Goal: Transaction & Acquisition: Purchase product/service

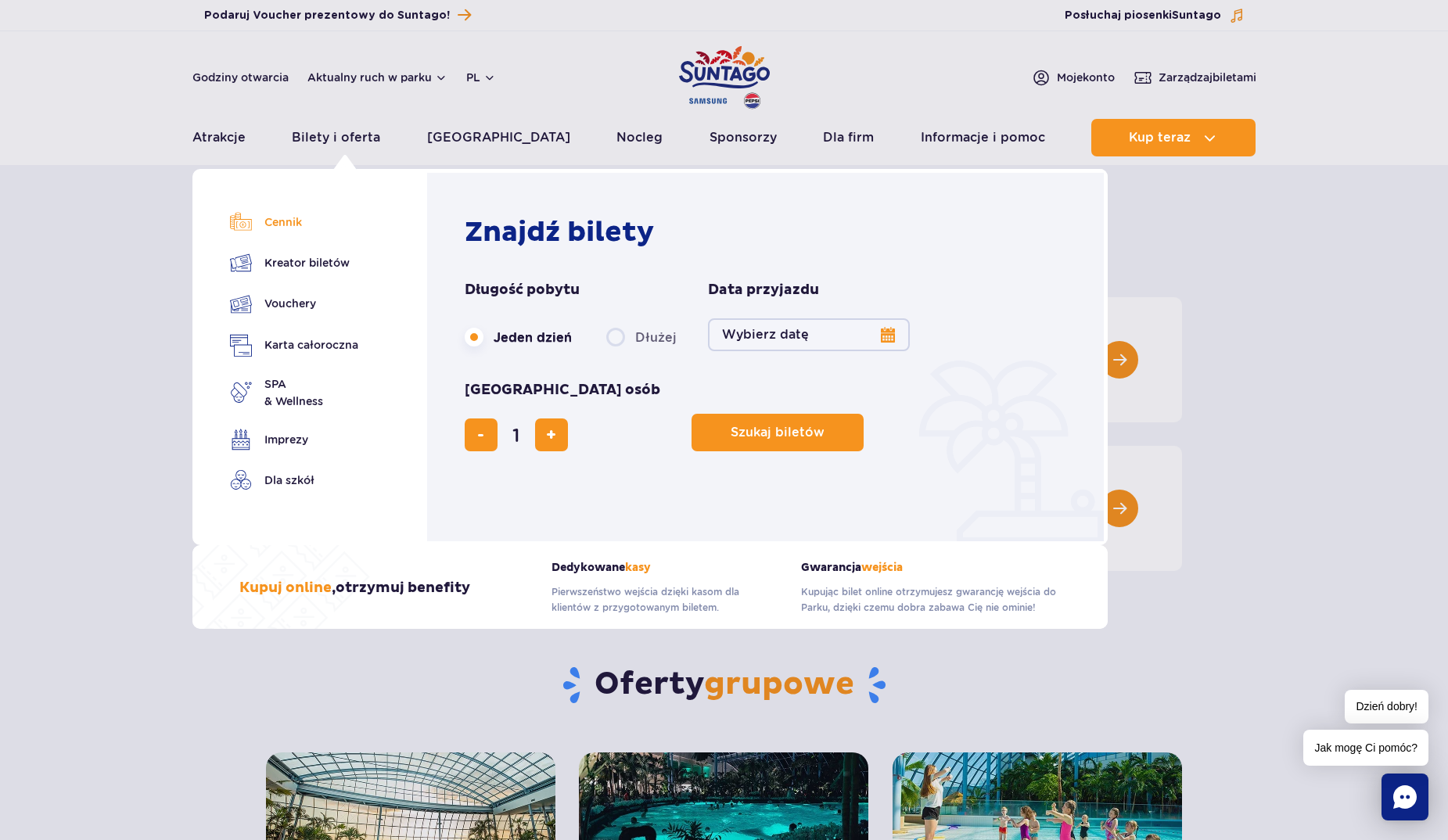
click at [292, 226] on link "Cennik" at bounding box center [294, 222] width 128 height 22
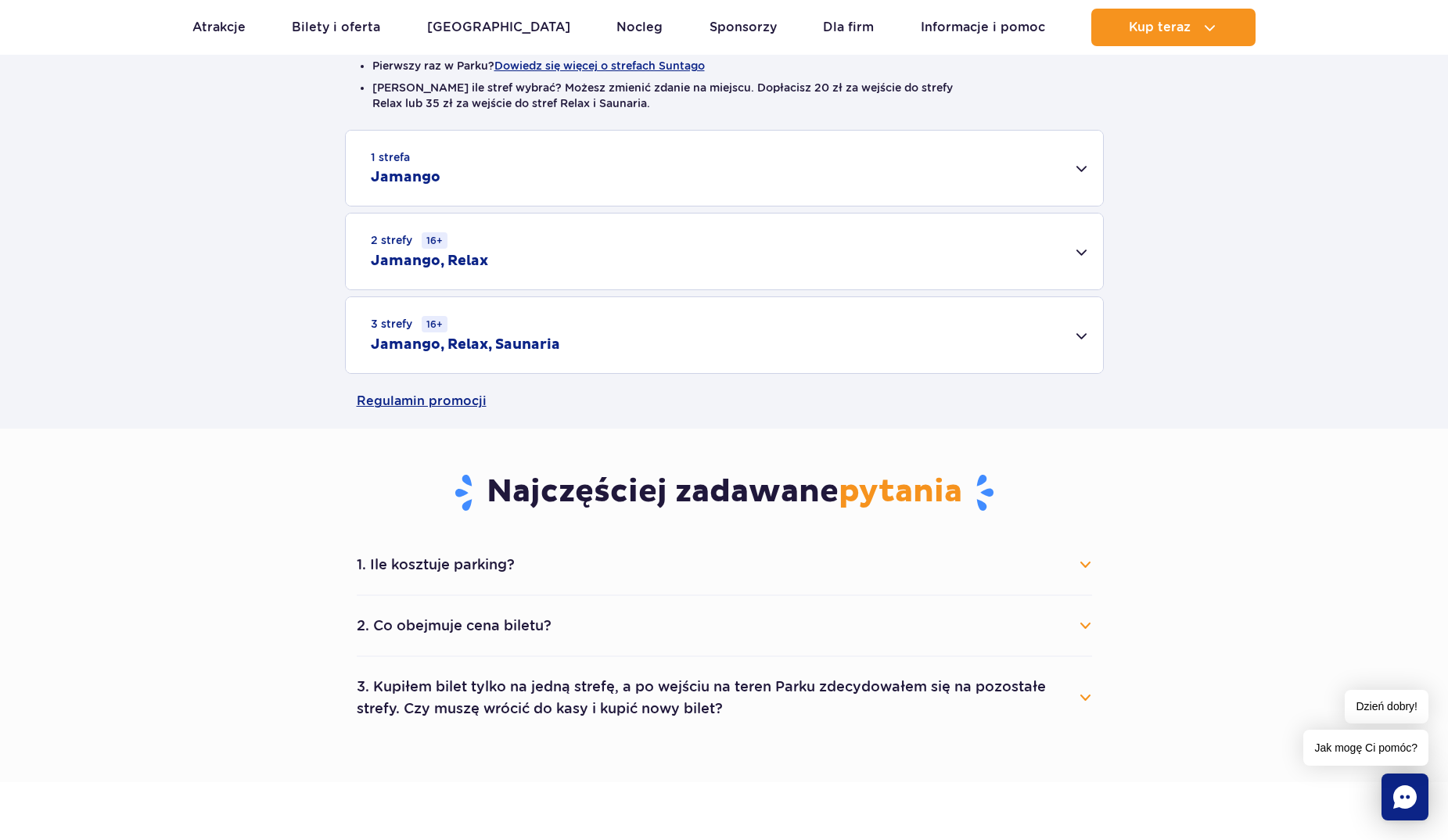
scroll to position [464, 0]
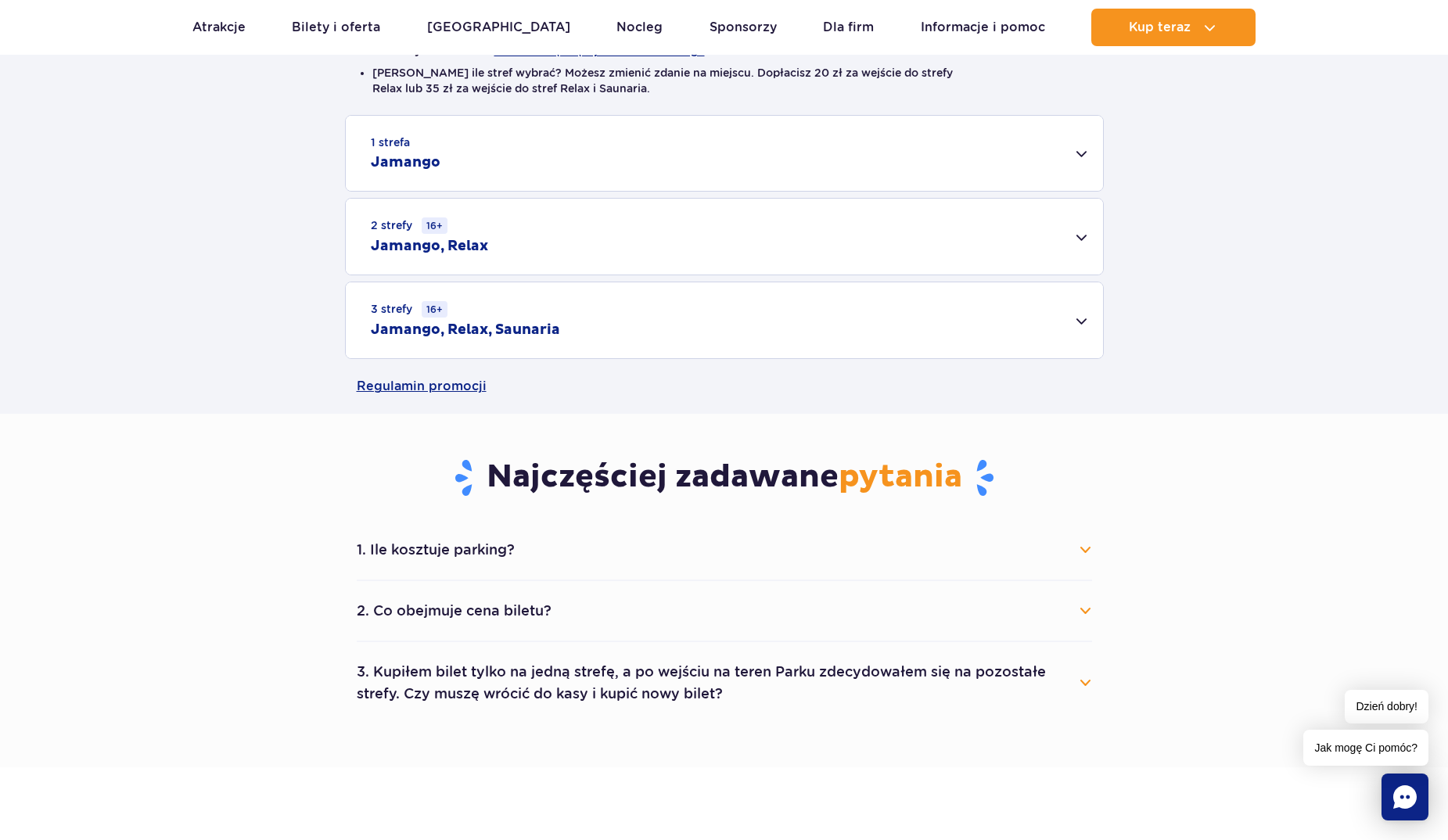
click at [1086, 543] on button "1. Ile kosztuje parking?" at bounding box center [725, 549] width 736 height 34
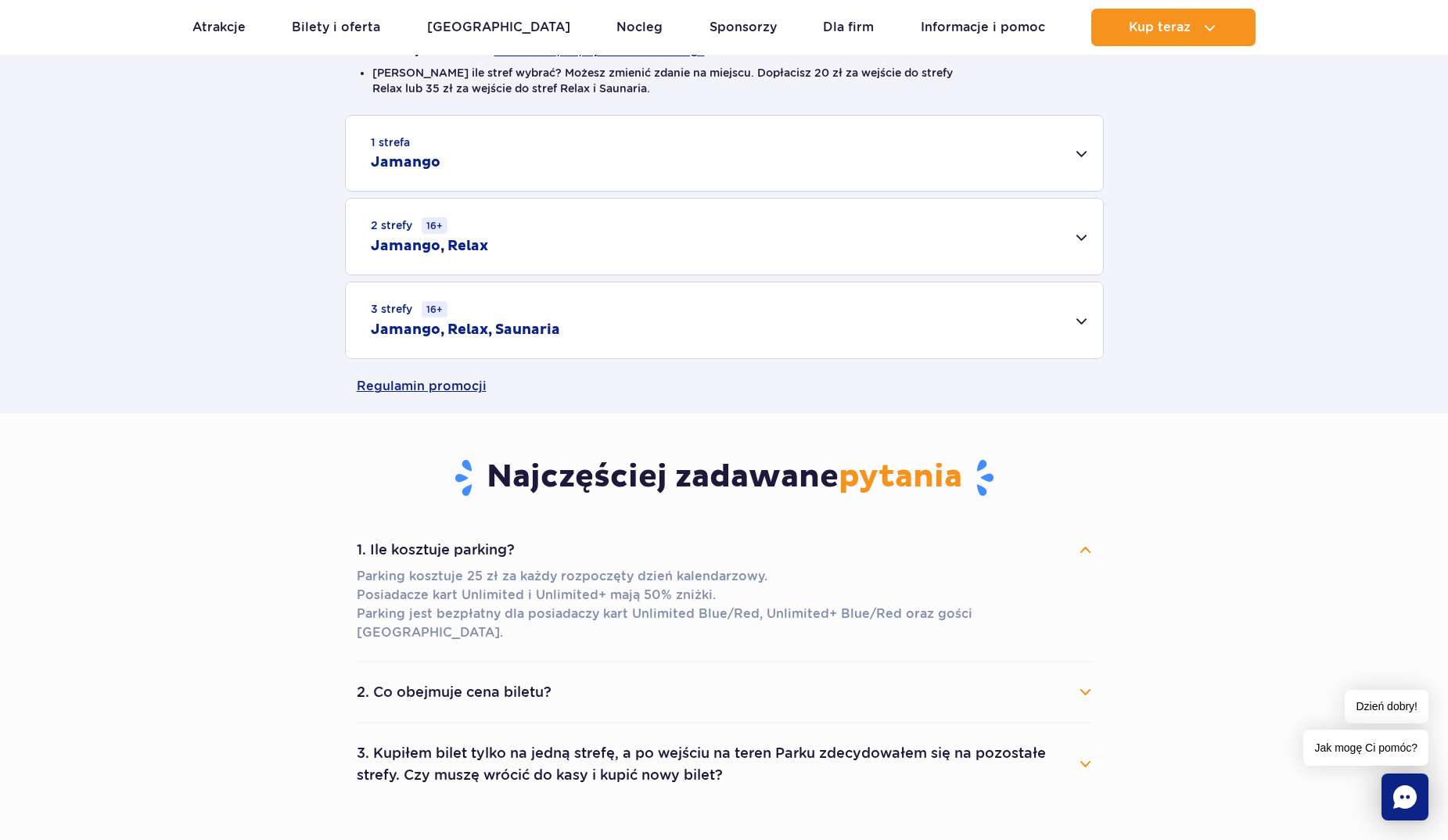
click at [1063, 549] on button "1. Ile kosztuje parking?" at bounding box center [725, 549] width 736 height 34
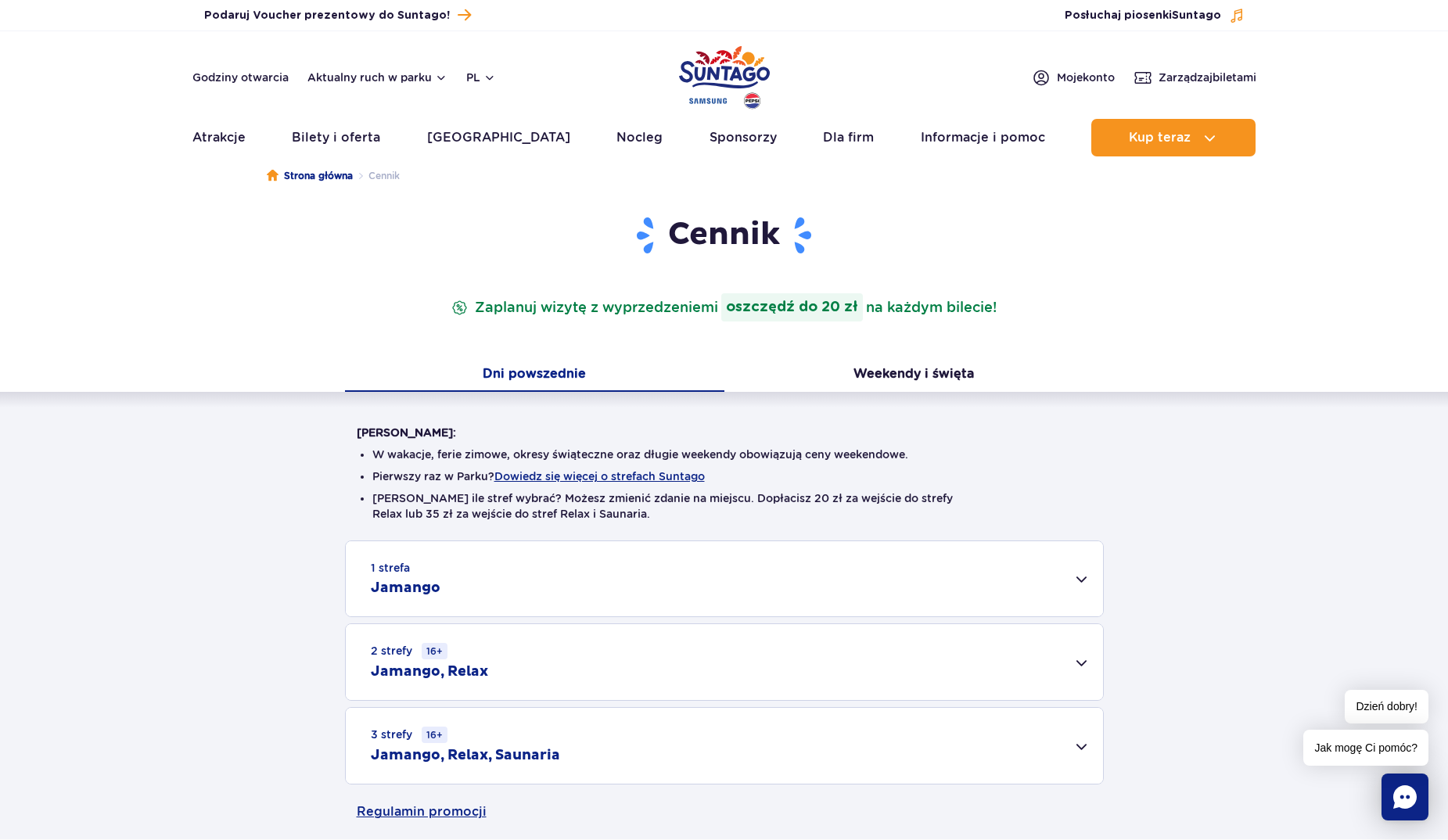
scroll to position [0, 0]
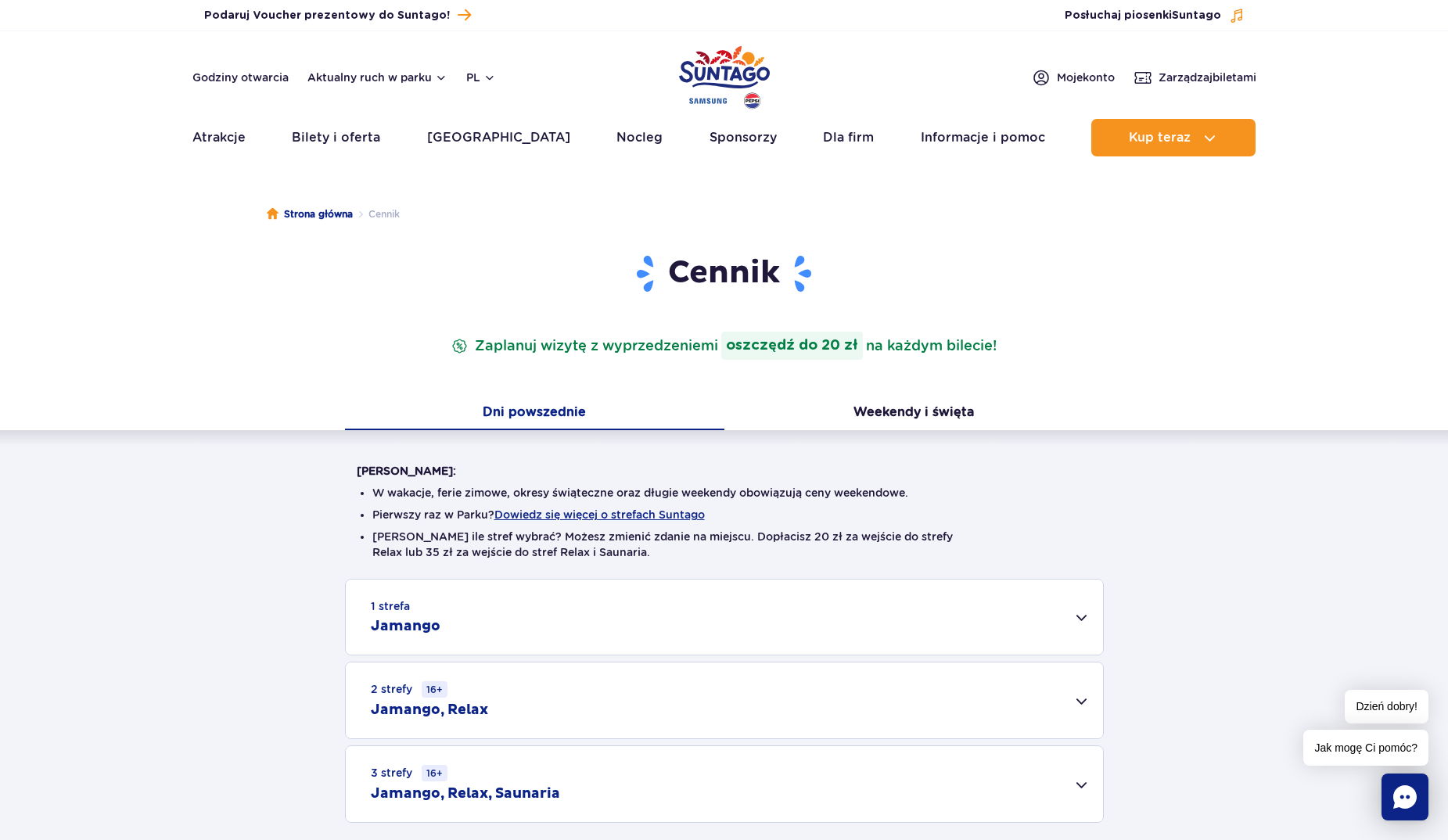
click at [628, 705] on div "2 strefy 16+ Jamango, Relax" at bounding box center [725, 700] width 758 height 76
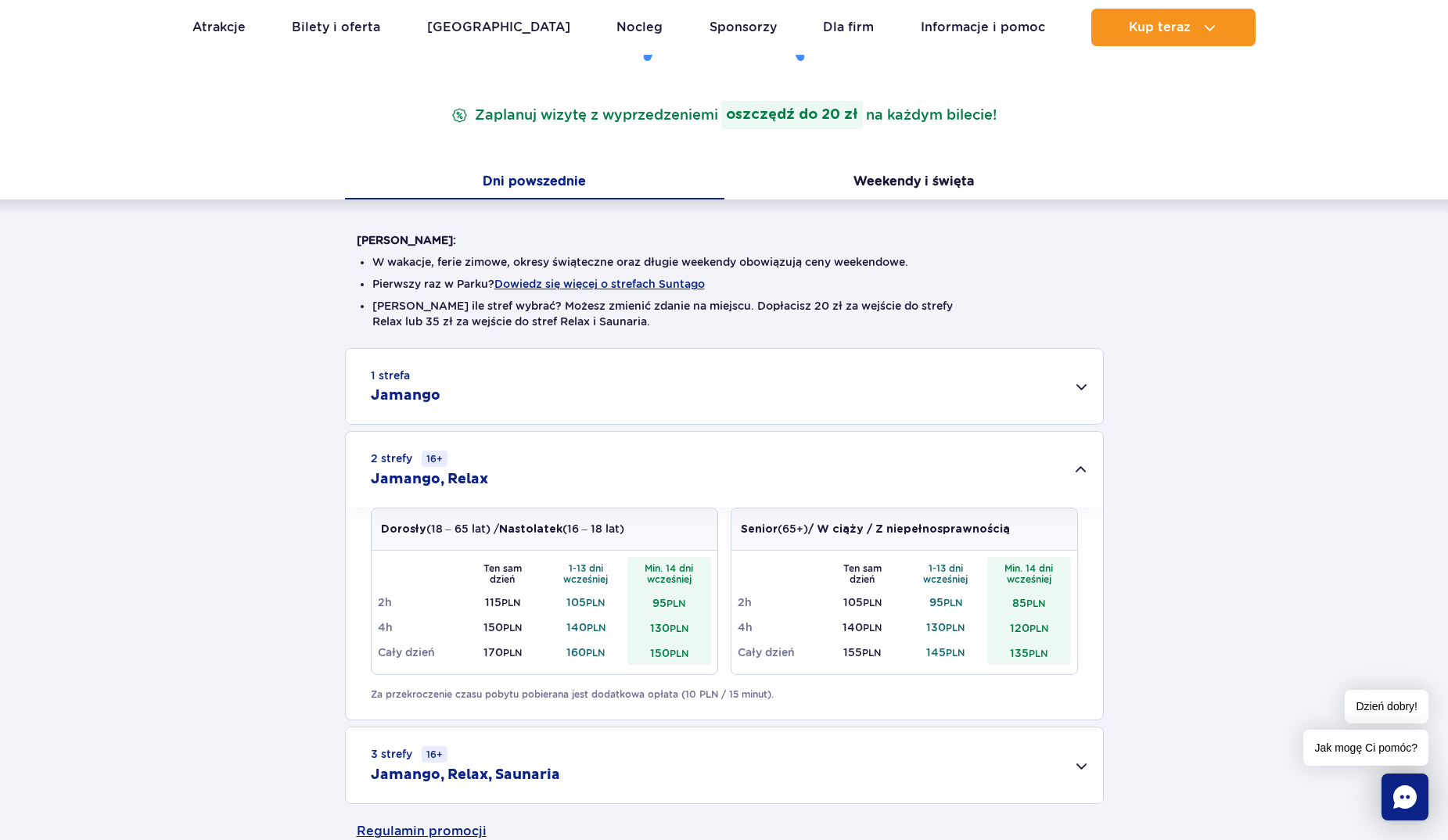
scroll to position [237, 0]
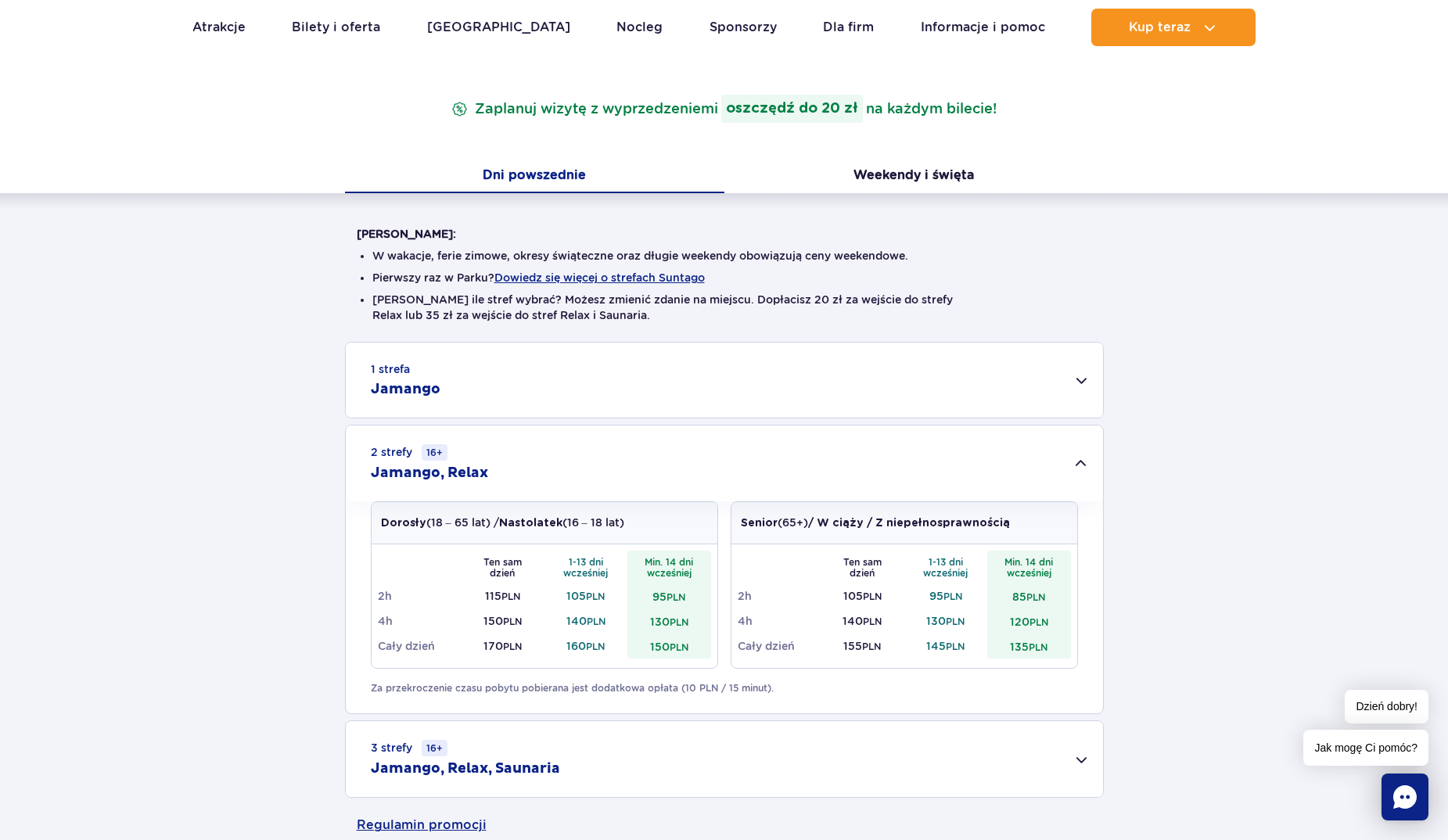
click at [625, 395] on div "1 strefa Jamango" at bounding box center [725, 380] width 758 height 75
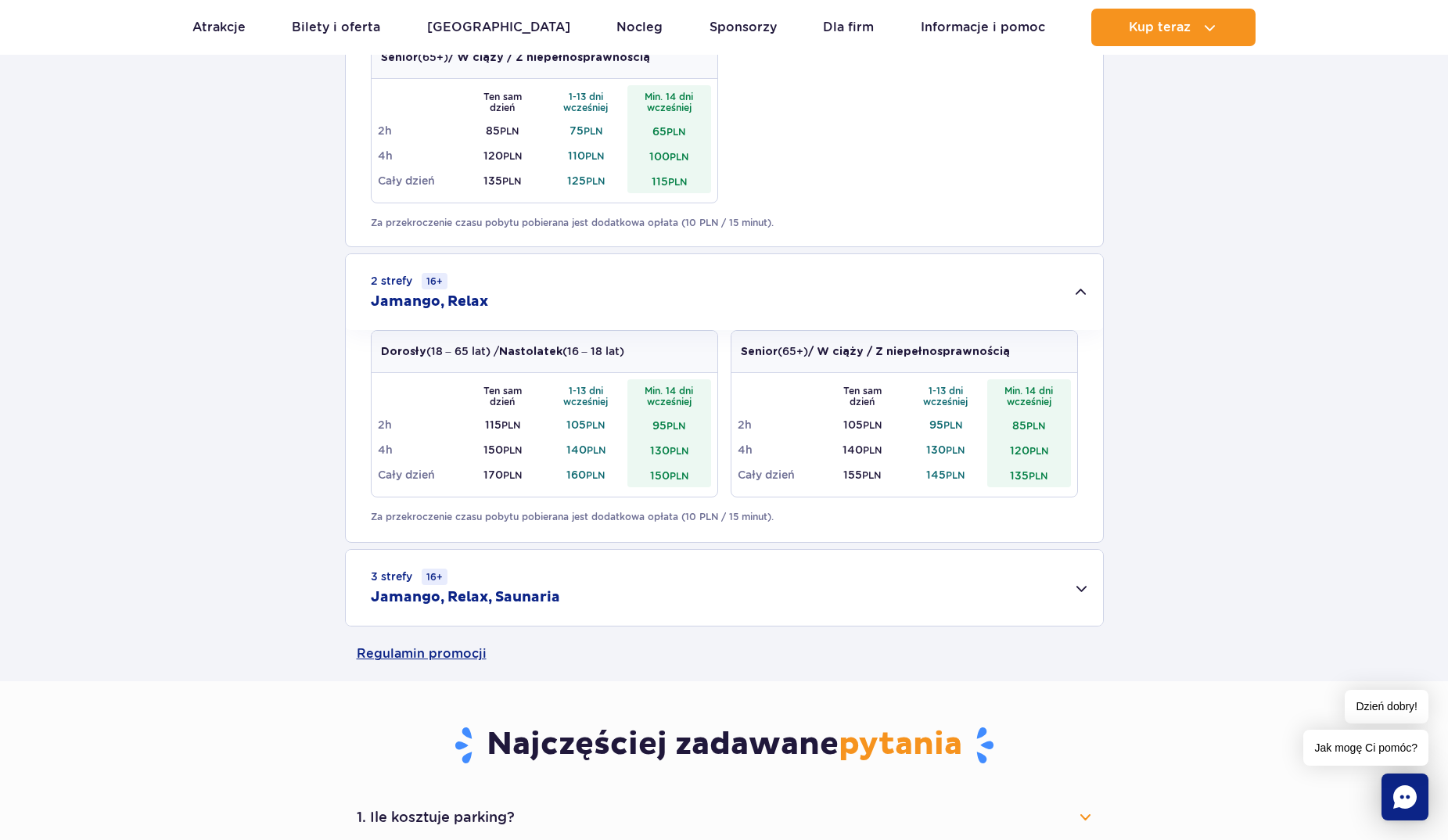
scroll to position [993, 0]
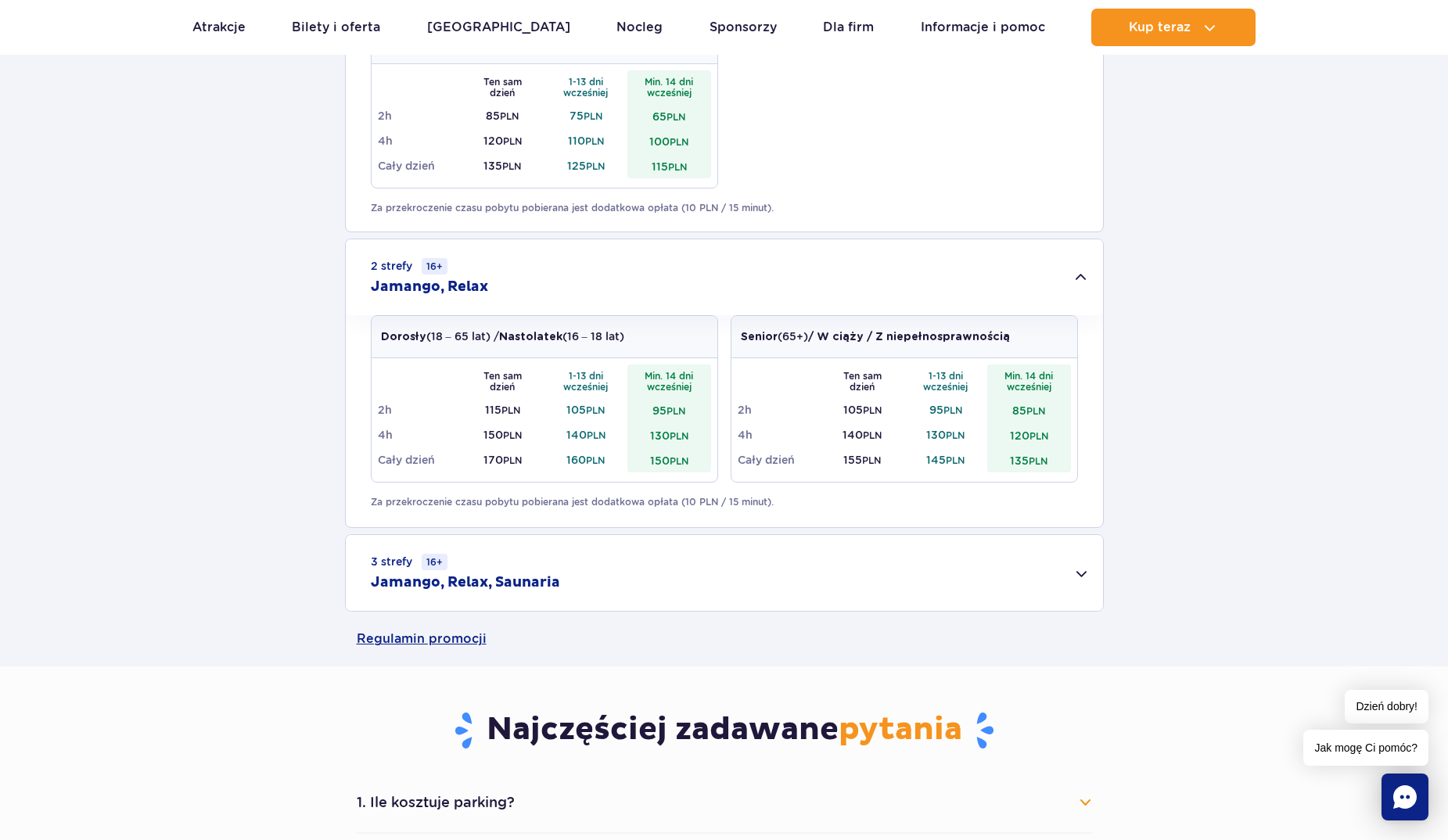
click at [624, 580] on div "3 strefy 16+ Jamango, Relax, Saunaria" at bounding box center [725, 573] width 758 height 76
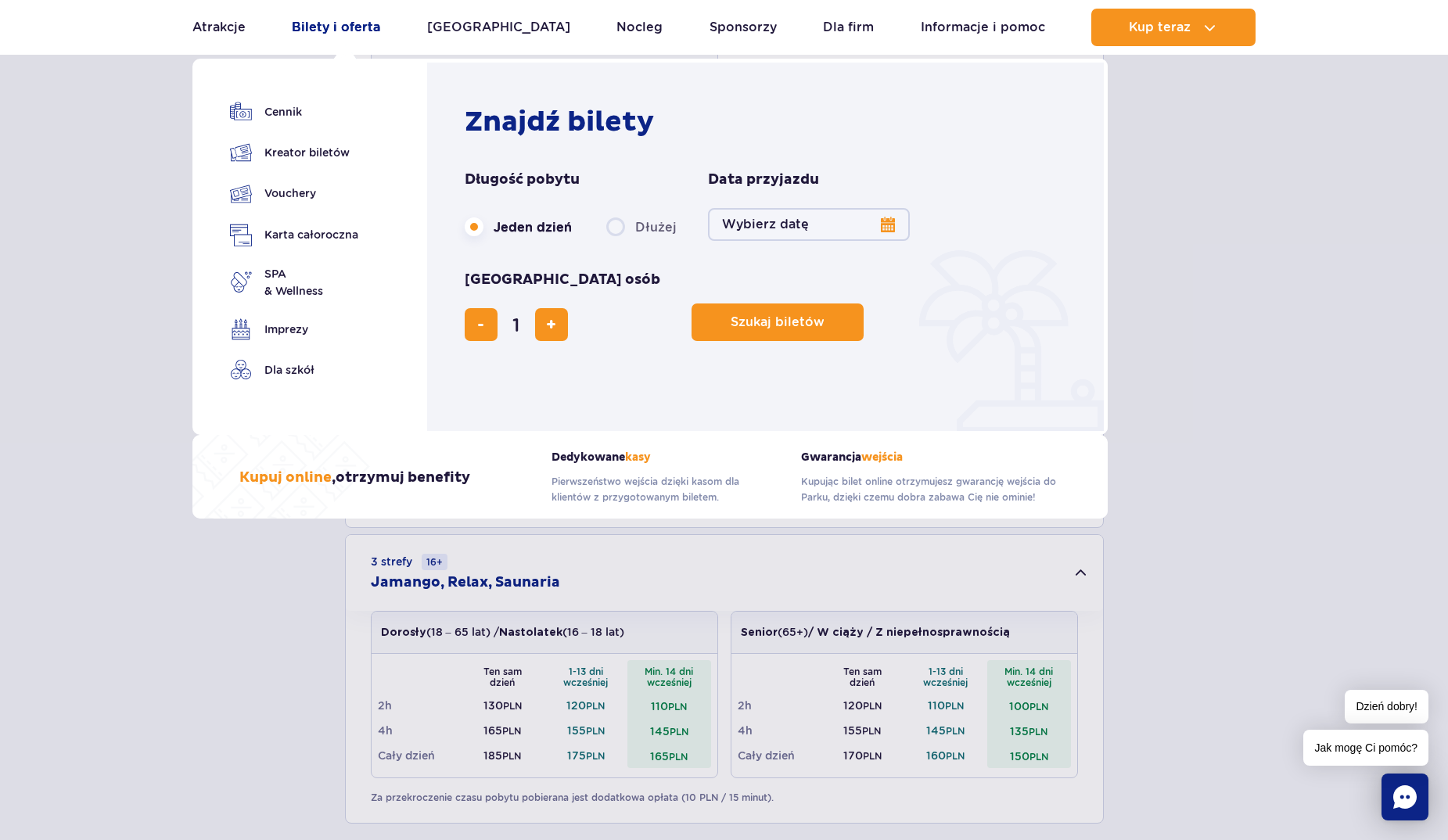
click at [334, 34] on link "Bilety i oferta" at bounding box center [336, 27] width 89 height 38
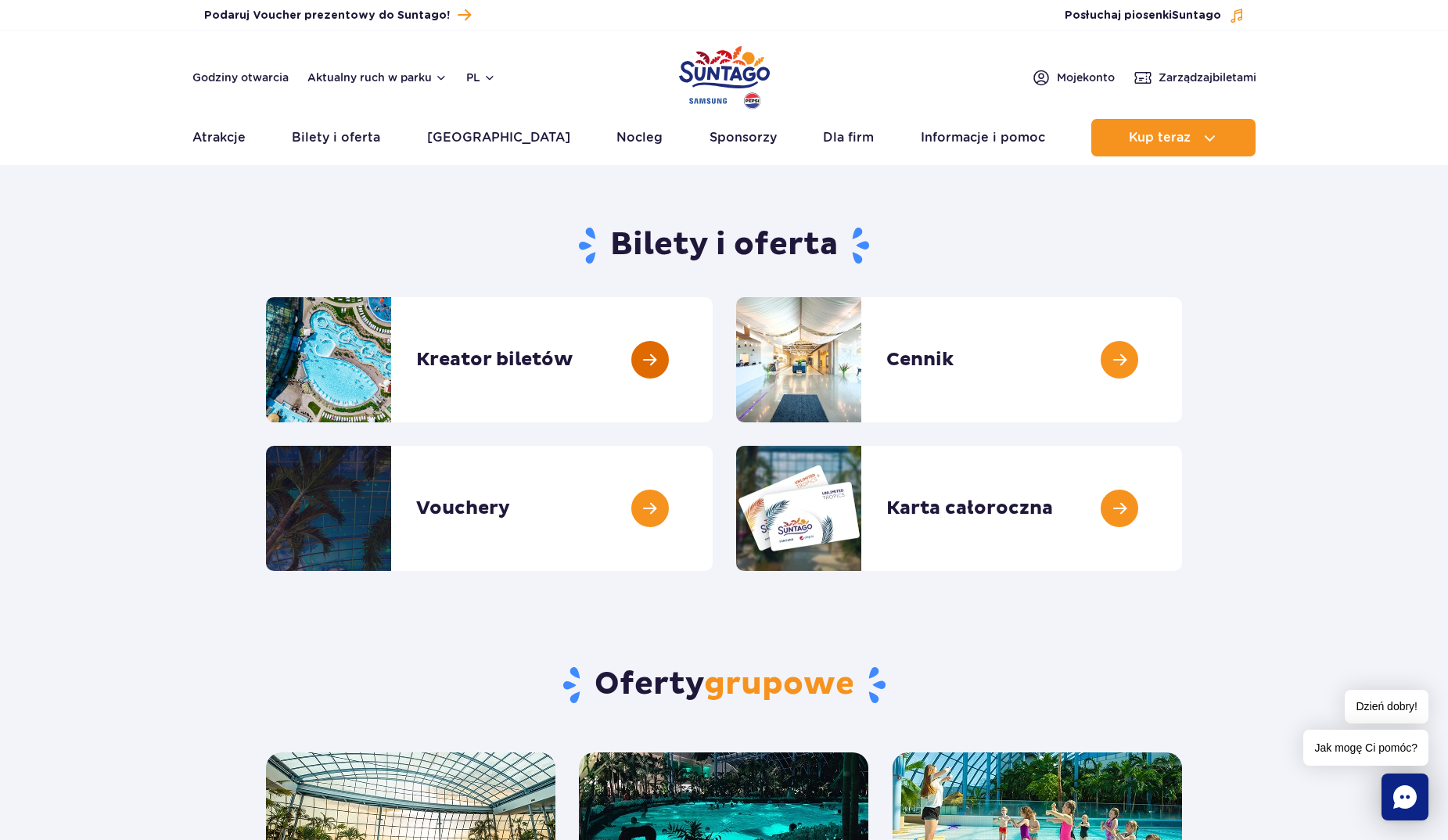
click at [713, 365] on link at bounding box center [713, 359] width 0 height 125
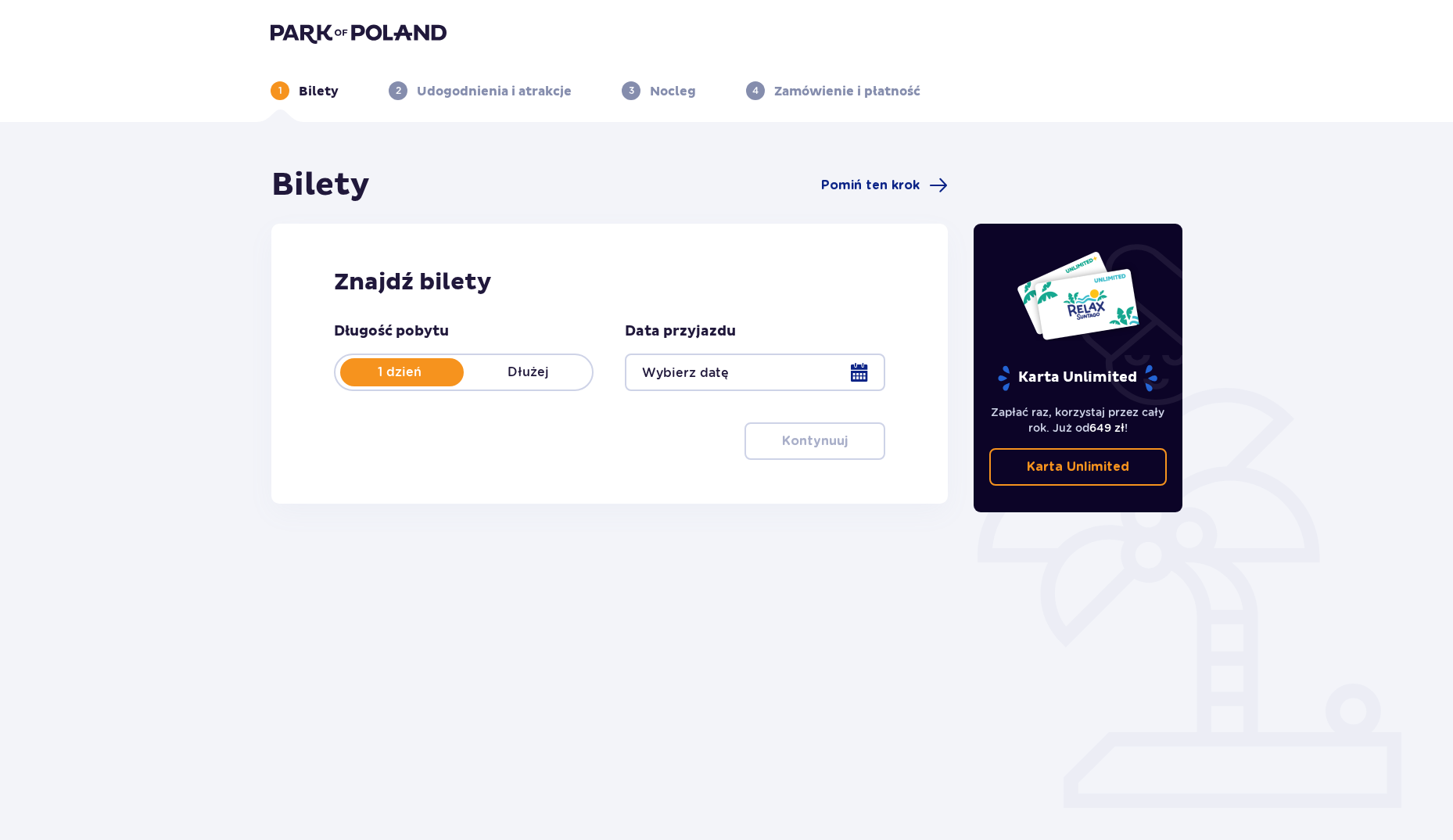
click at [867, 379] on div at bounding box center [755, 372] width 260 height 38
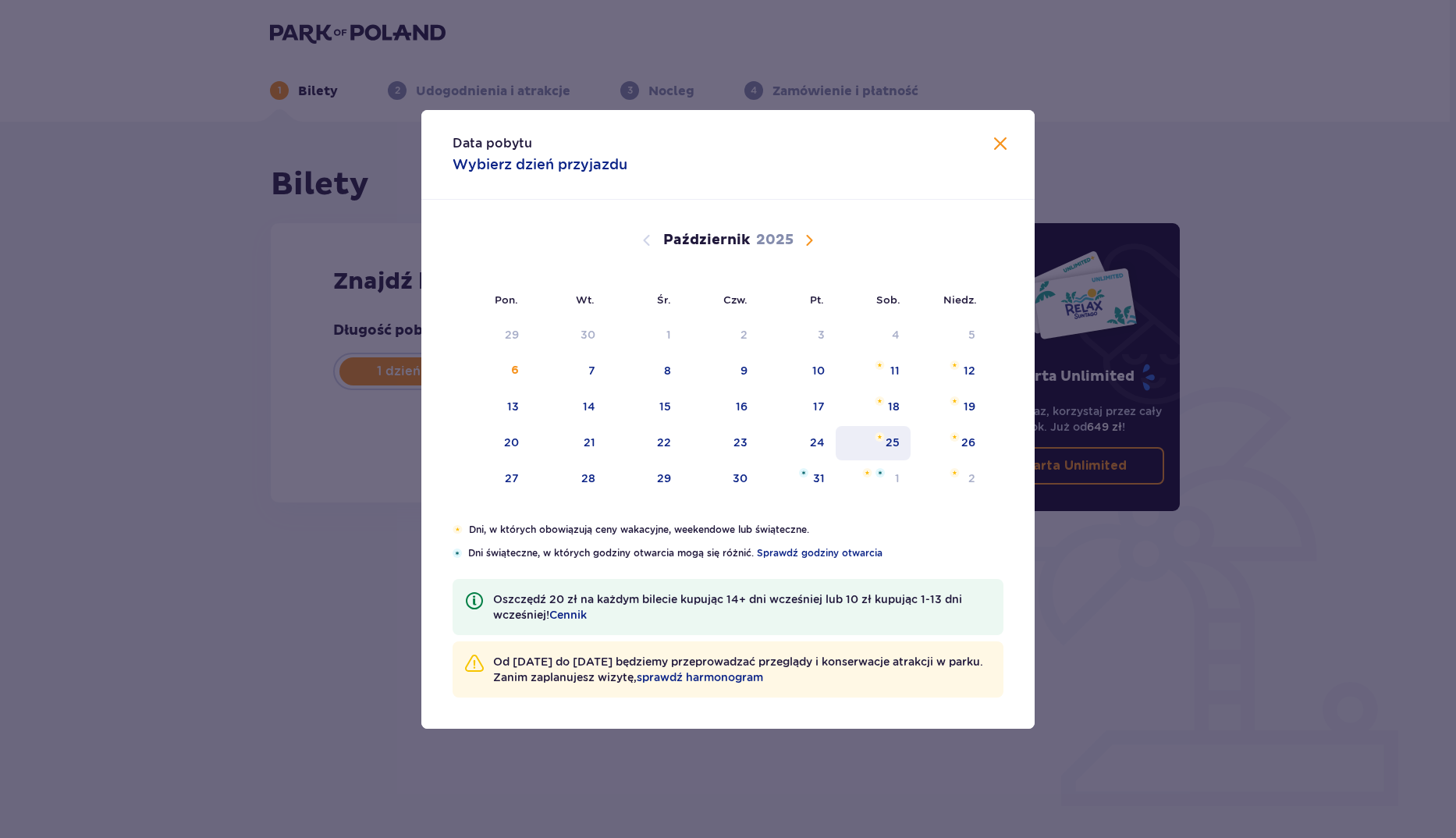
click at [878, 438] on img "sobota, 25 października 2025" at bounding box center [880, 436] width 10 height 9
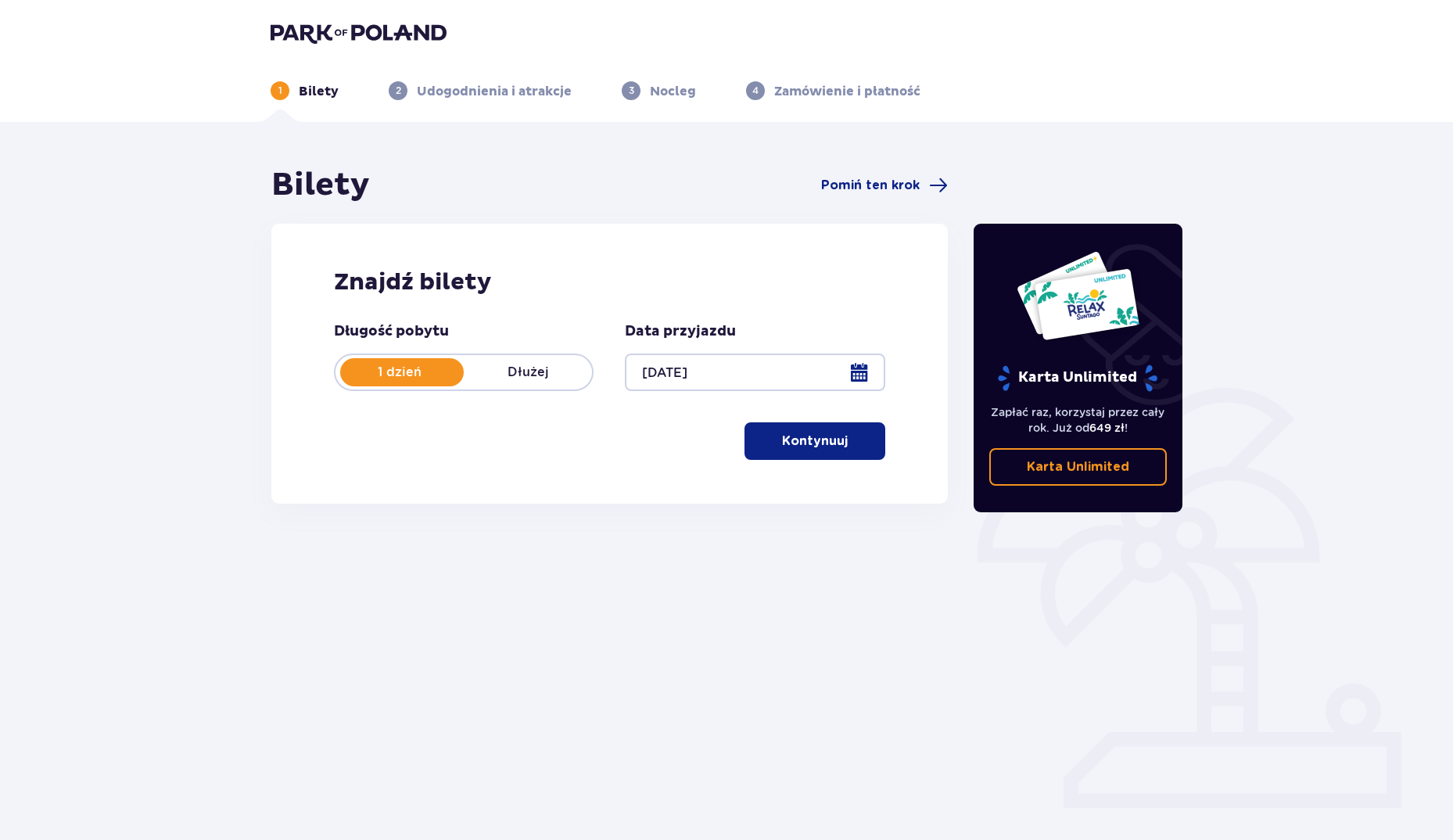
click at [822, 678] on div "Bilety Pomiń ten krok Znajdź bilety Długość pobytu 1 dzień Dłużej Data przyjazd…" at bounding box center [609, 434] width 703 height 537
click at [745, 370] on div at bounding box center [755, 372] width 260 height 38
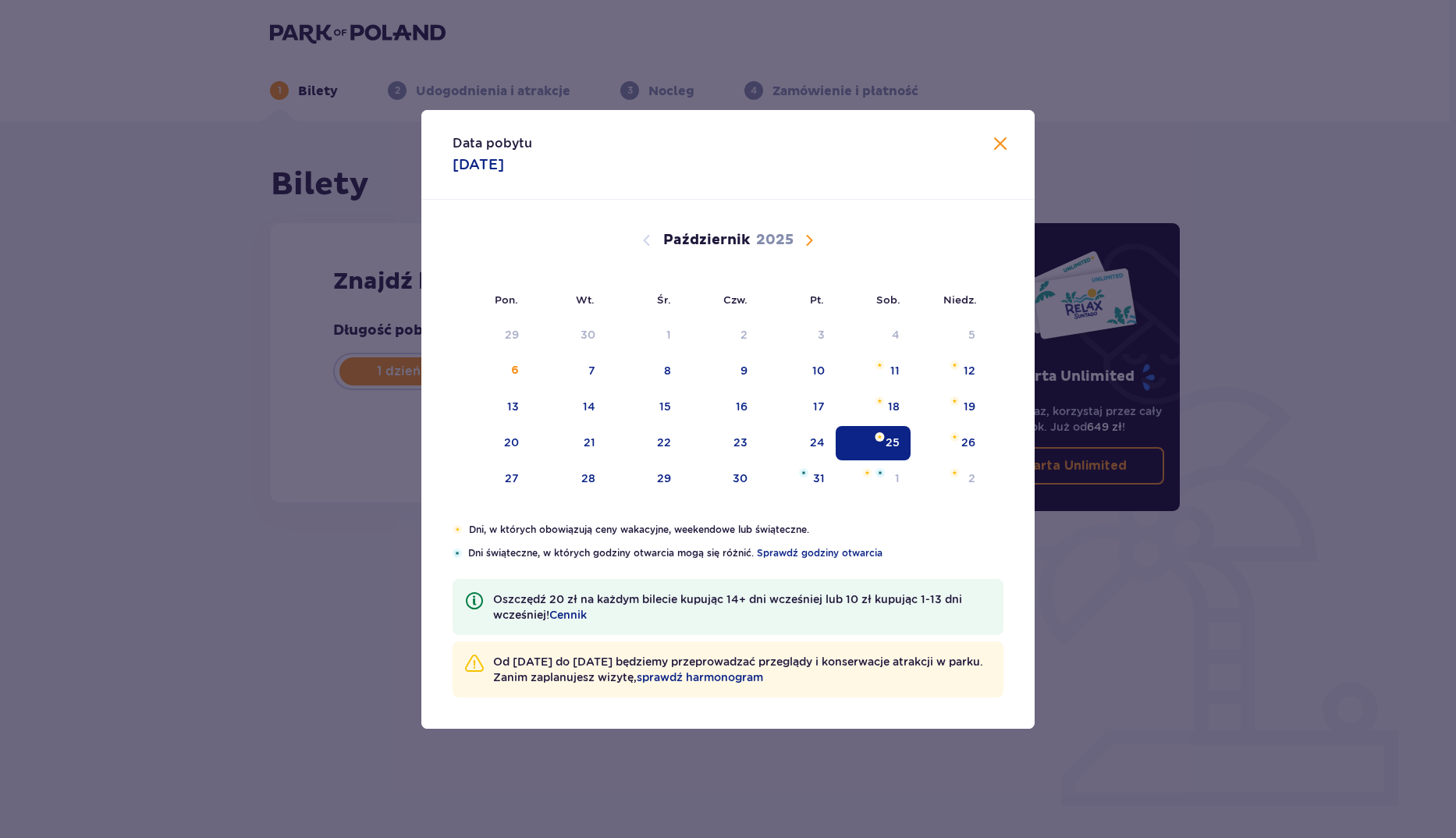
click at [858, 376] on div "11" at bounding box center [873, 371] width 76 height 34
click at [830, 442] on div "24" at bounding box center [797, 443] width 77 height 34
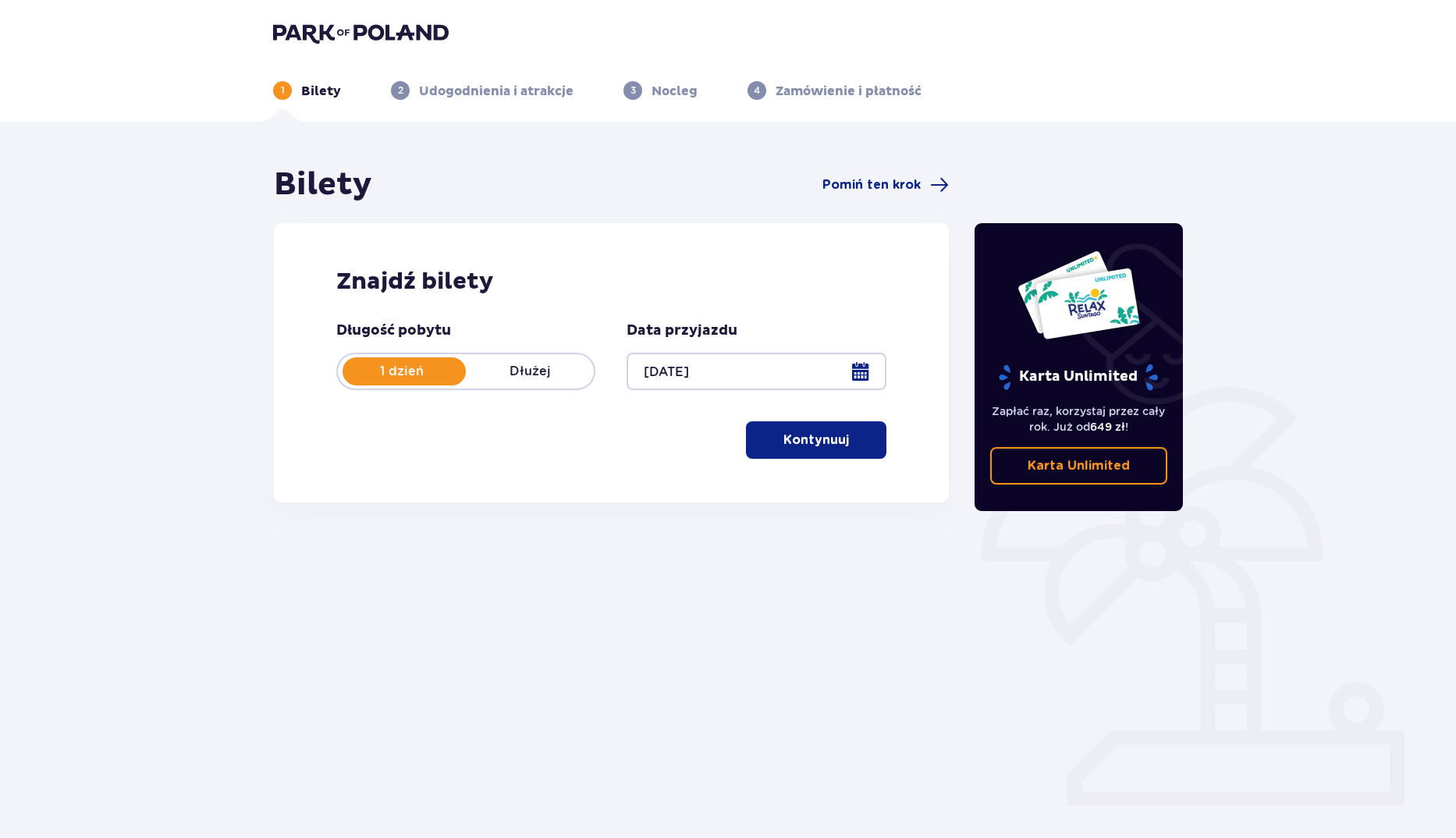
click at [813, 440] on p "Kontynuuj" at bounding box center [816, 439] width 65 height 18
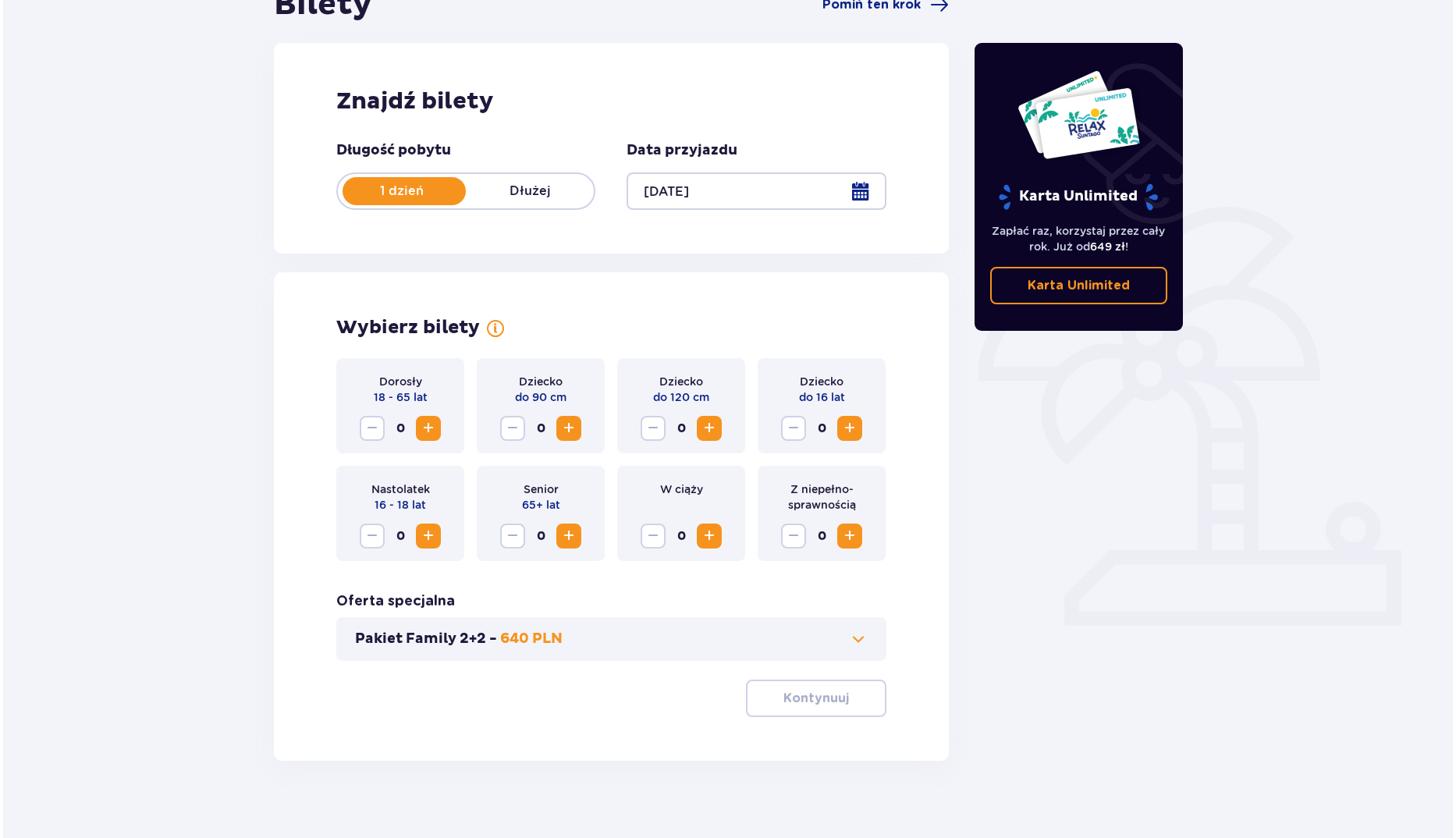
scroll to position [196, 0]
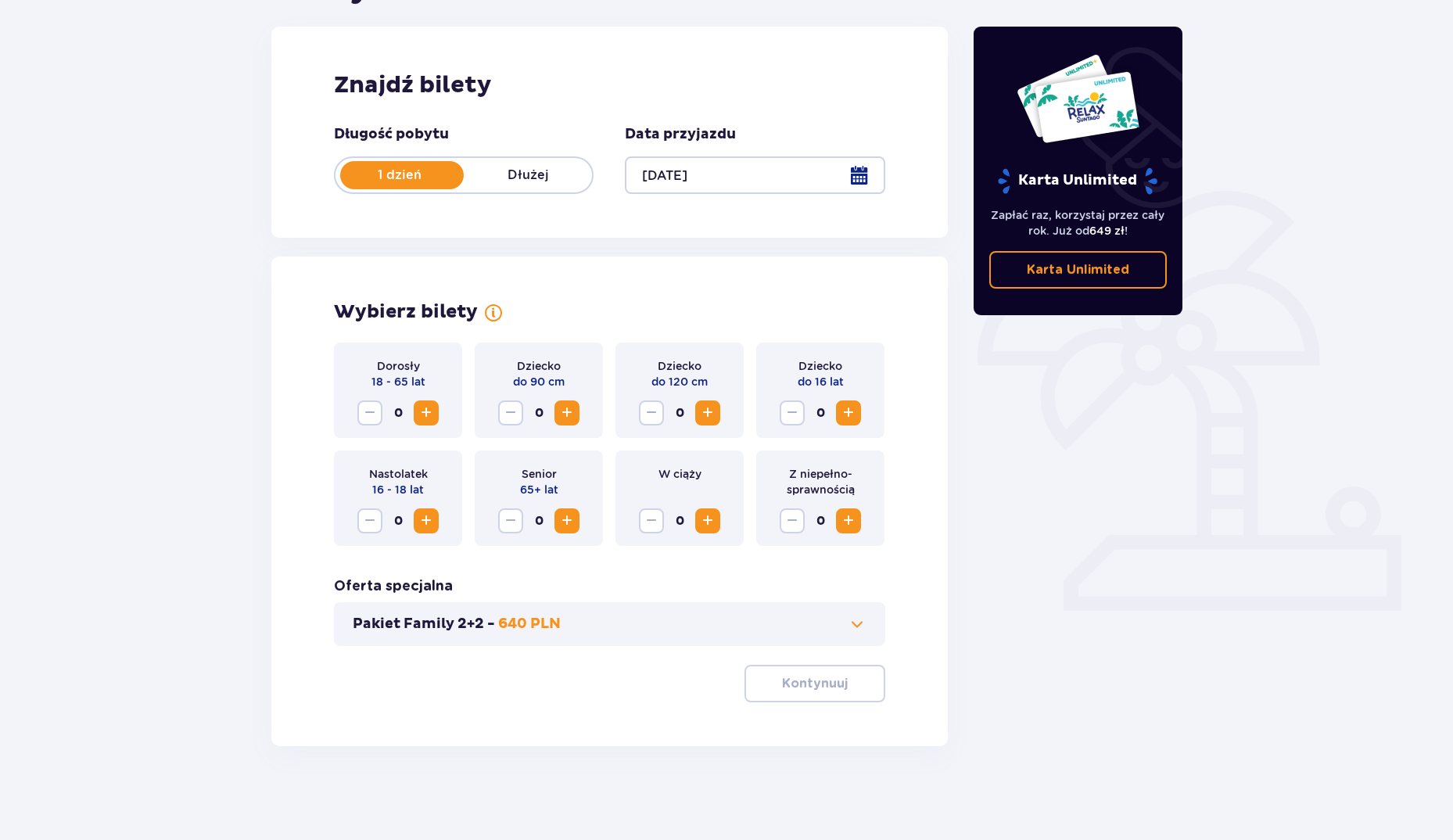
click at [861, 180] on div at bounding box center [755, 175] width 260 height 38
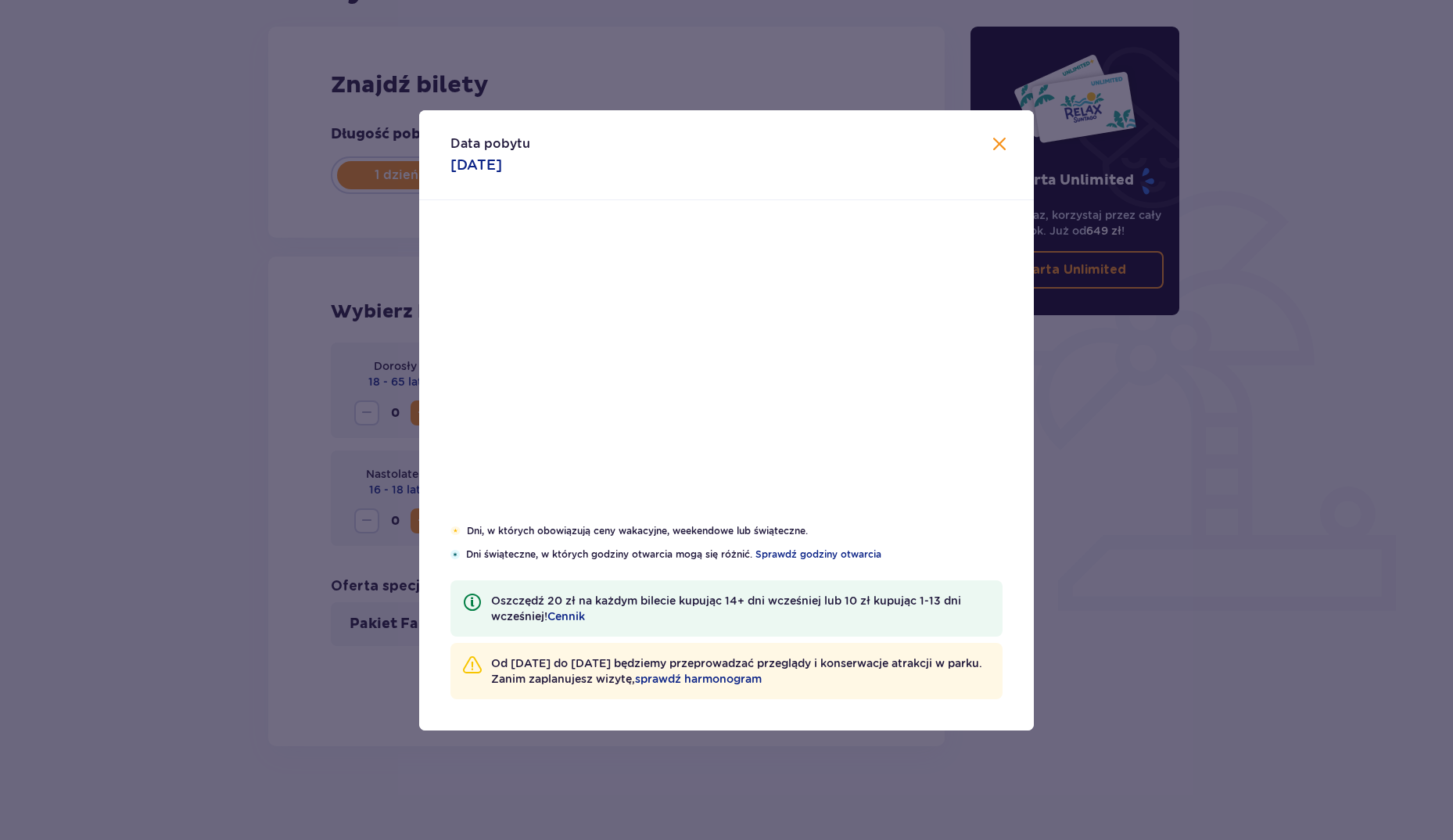
click at [854, 173] on div "Data pobytu 11.10.2025" at bounding box center [726, 155] width 615 height 90
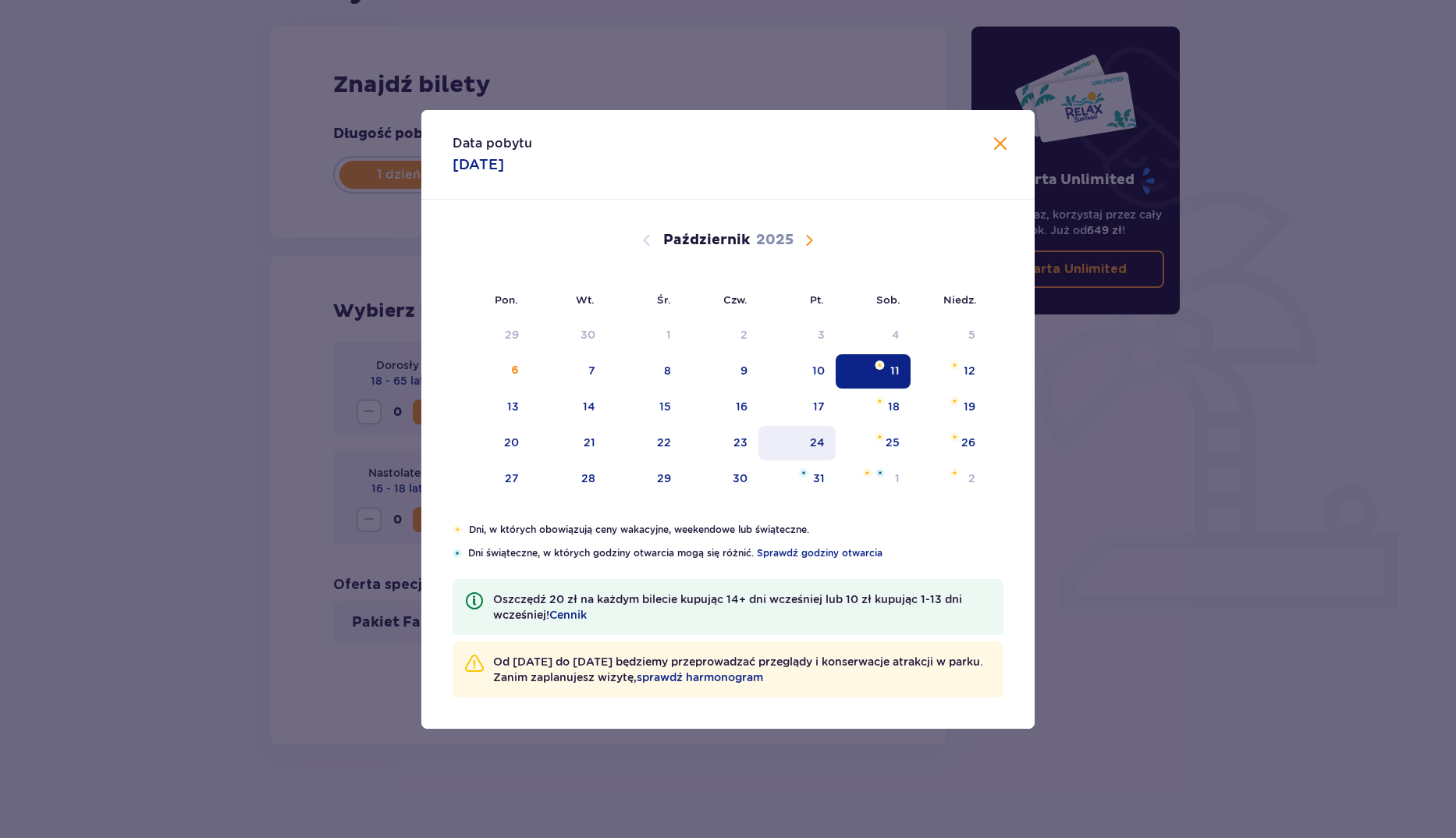
click at [820, 441] on div "24" at bounding box center [817, 442] width 15 height 16
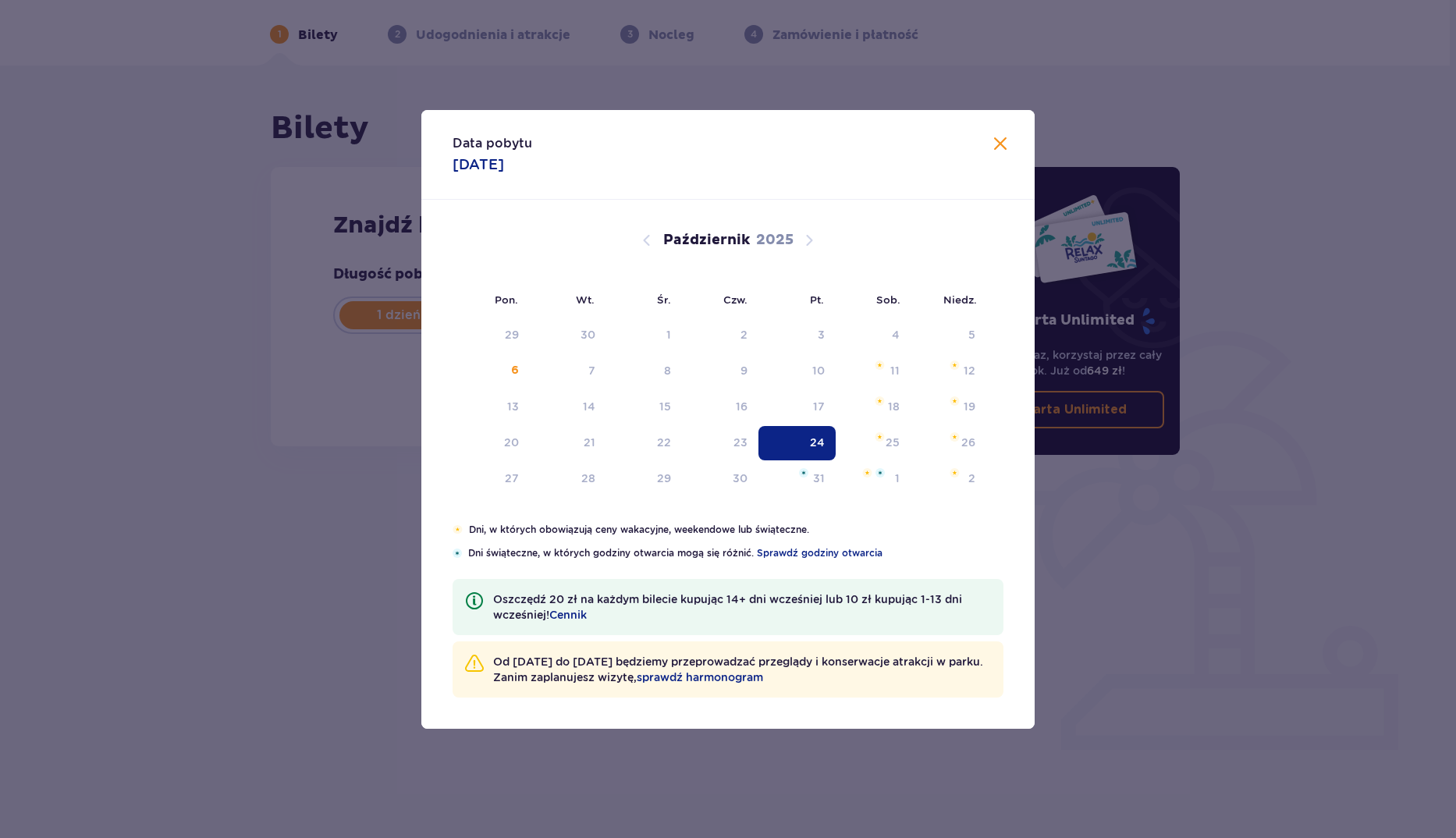
click at [820, 441] on div "24" at bounding box center [817, 442] width 15 height 16
click at [821, 441] on div "24" at bounding box center [817, 442] width 15 height 16
type input "24.10.25"
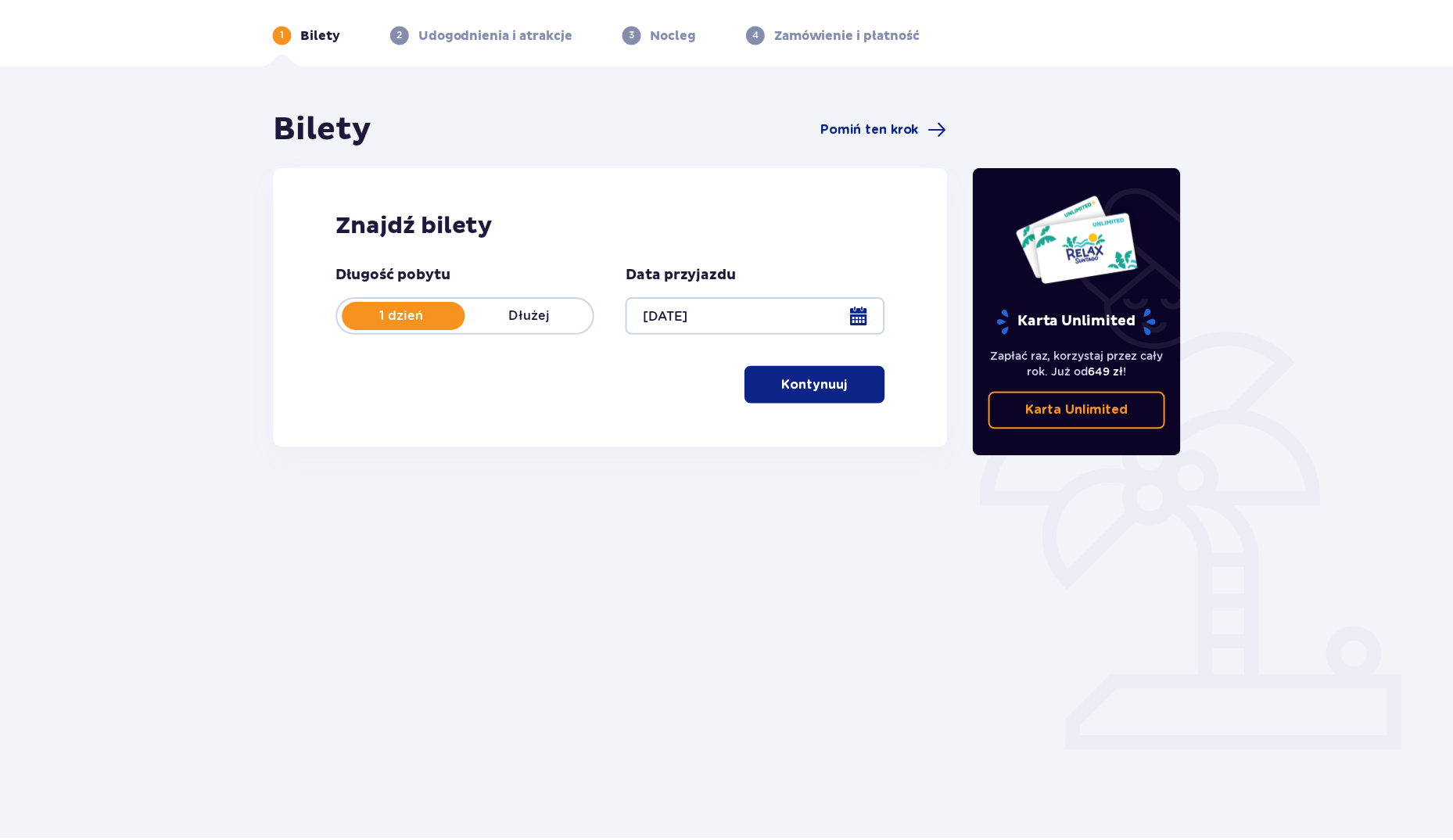
scroll to position [56, 0]
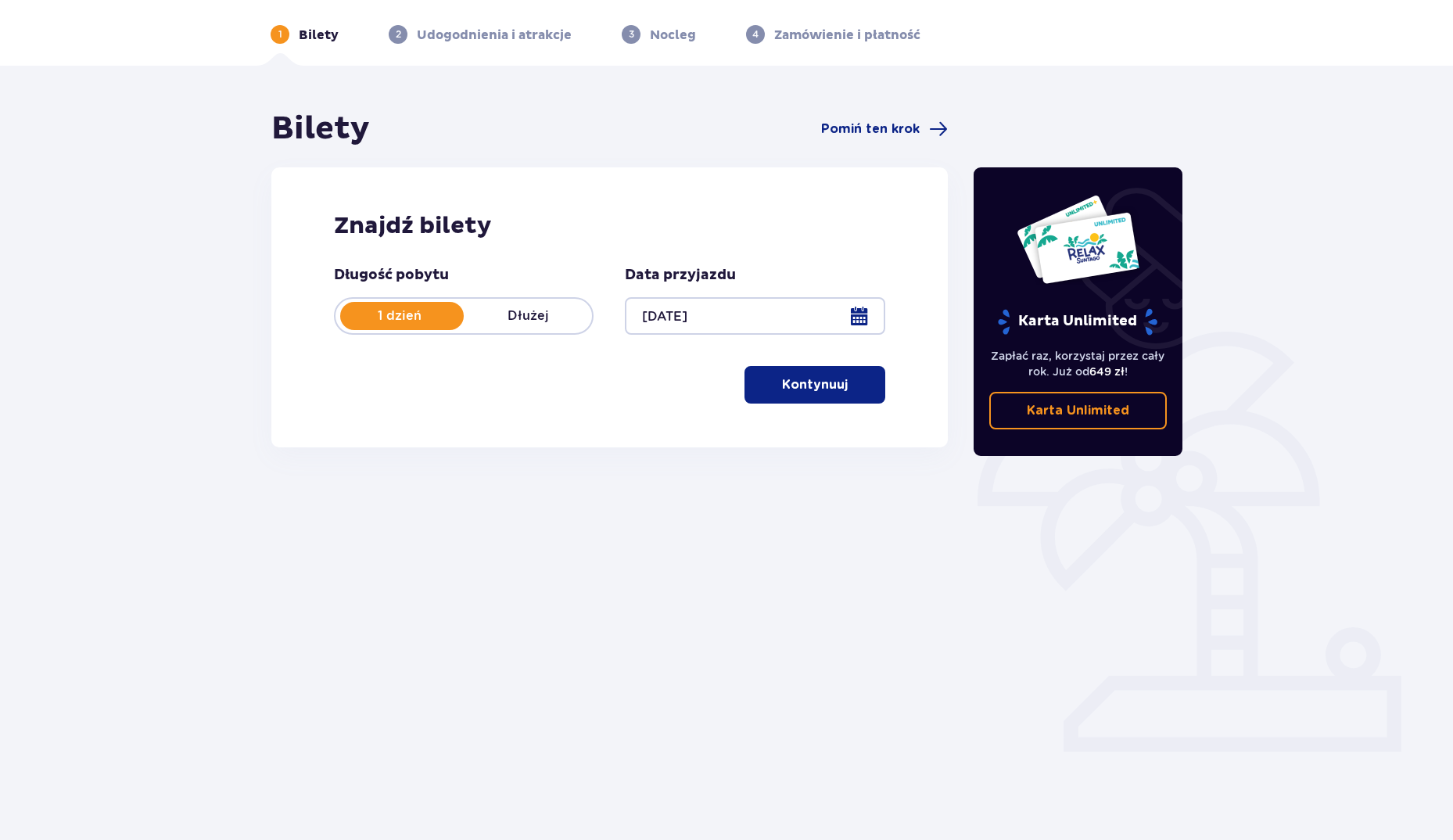
click at [862, 382] on button "Kontynuuj" at bounding box center [815, 384] width 141 height 38
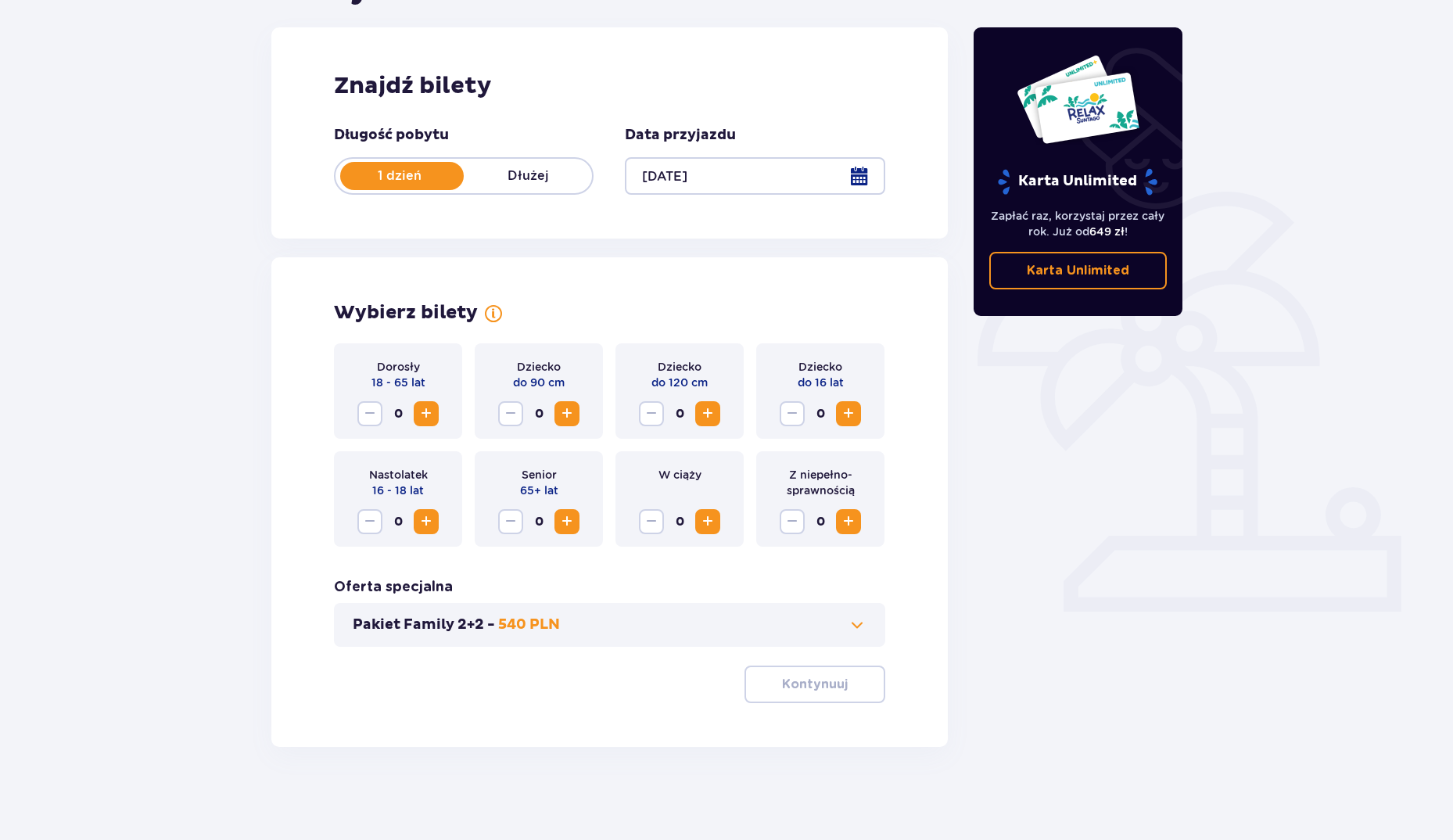
scroll to position [197, 0]
click at [853, 519] on span "Zwiększ" at bounding box center [848, 521] width 18 height 18
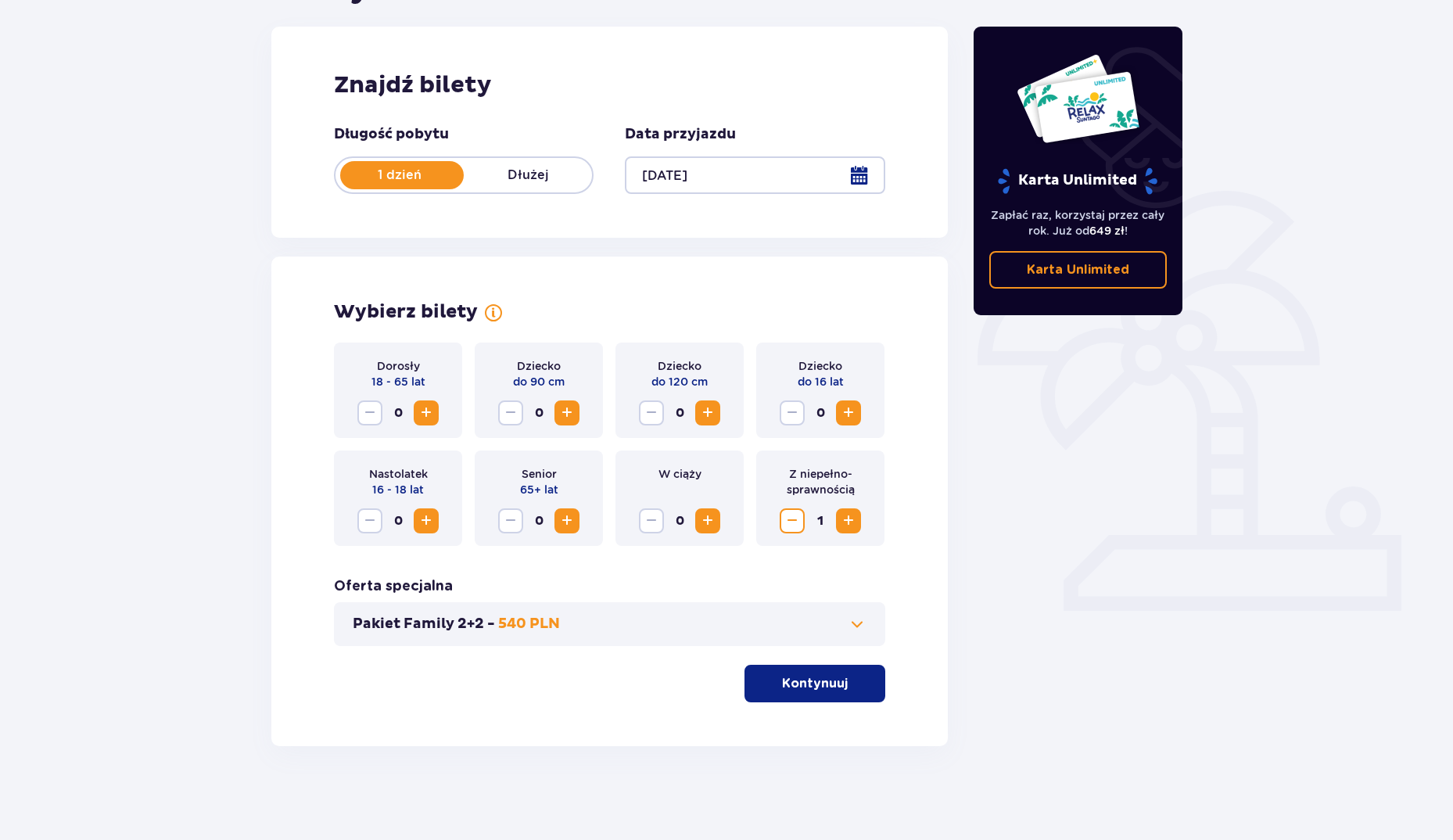
click at [803, 675] on p "Kontynuuj" at bounding box center [815, 683] width 65 height 18
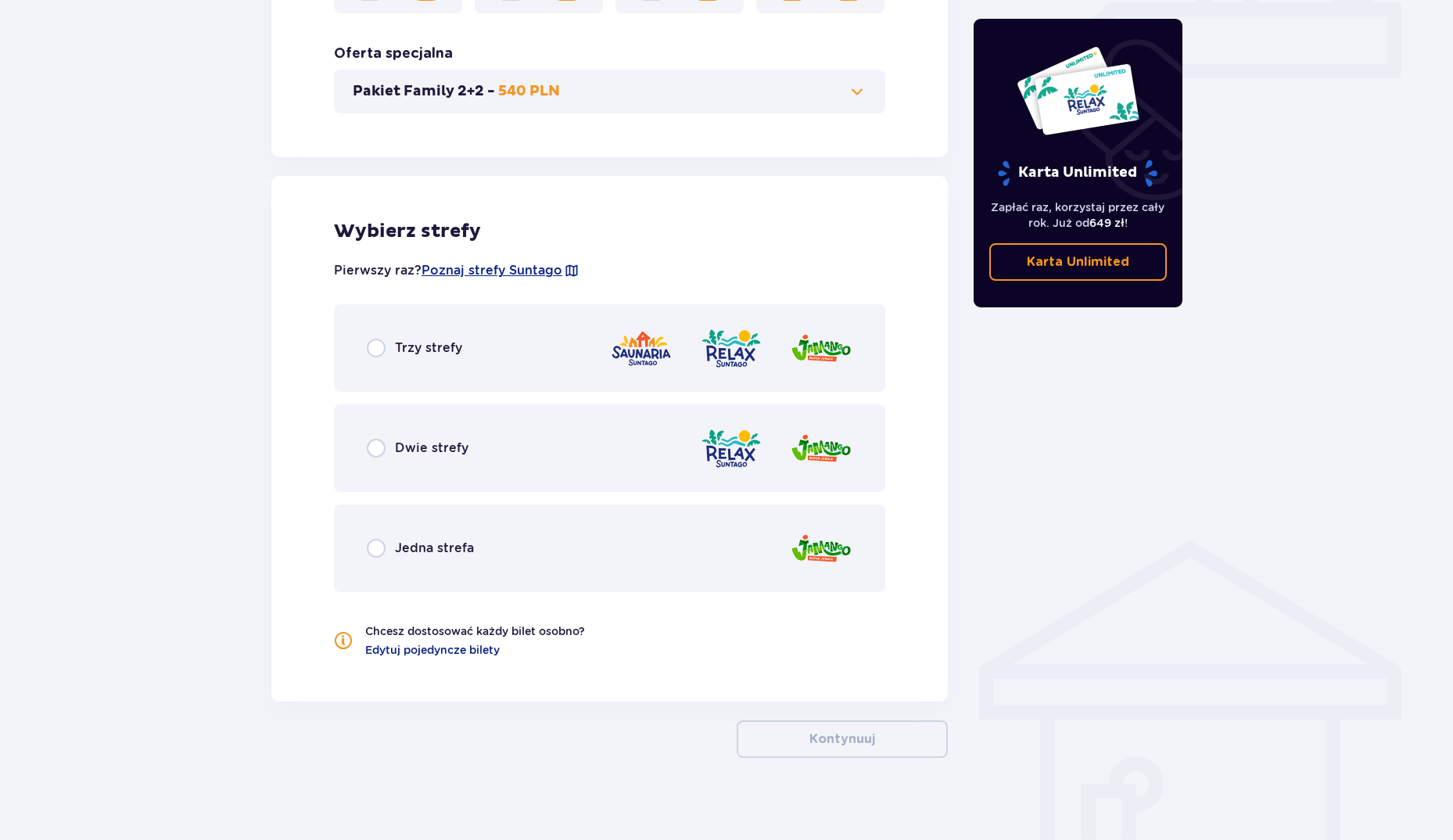
scroll to position [741, 0]
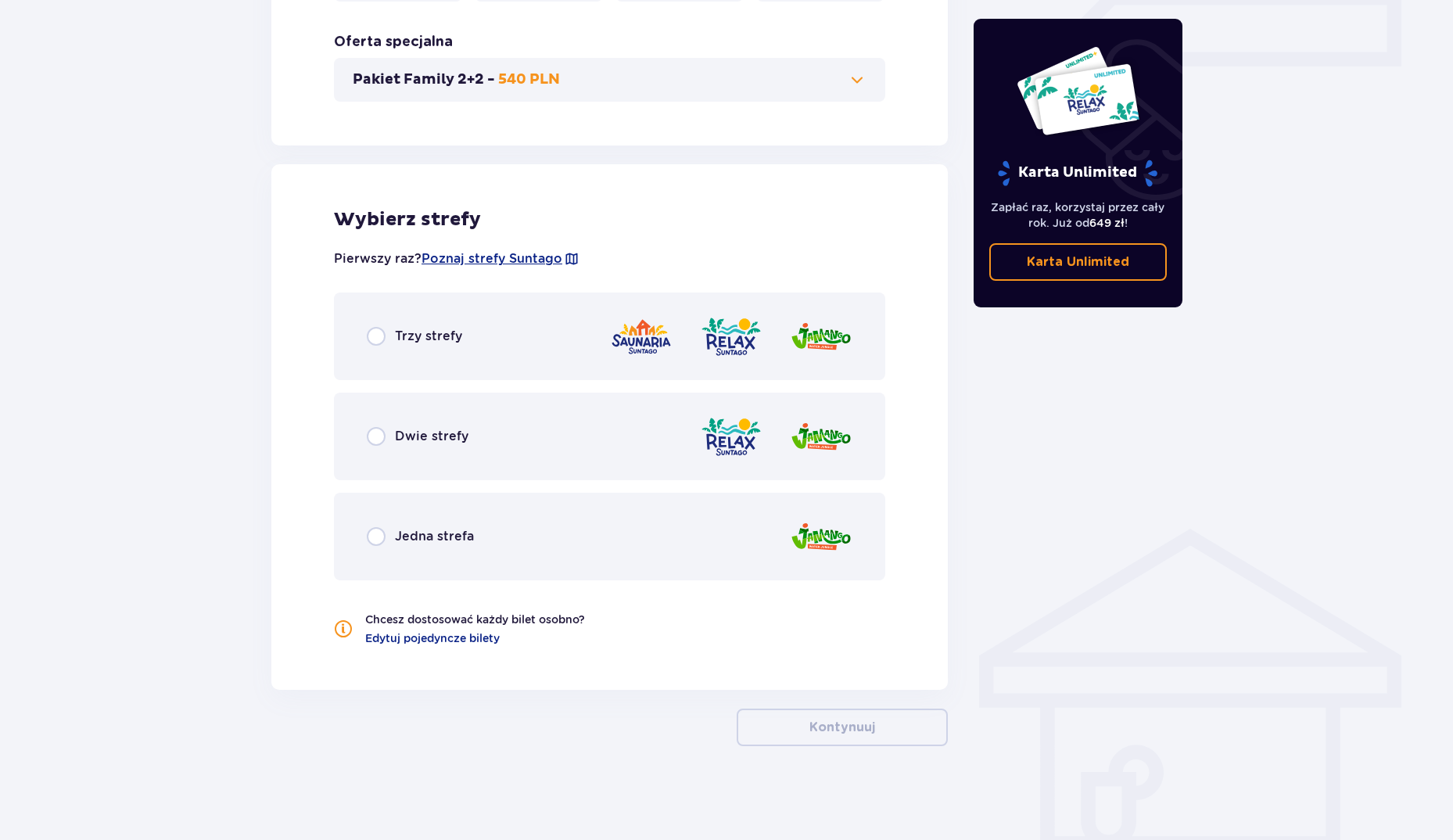
click at [790, 346] on img at bounding box center [821, 336] width 63 height 44
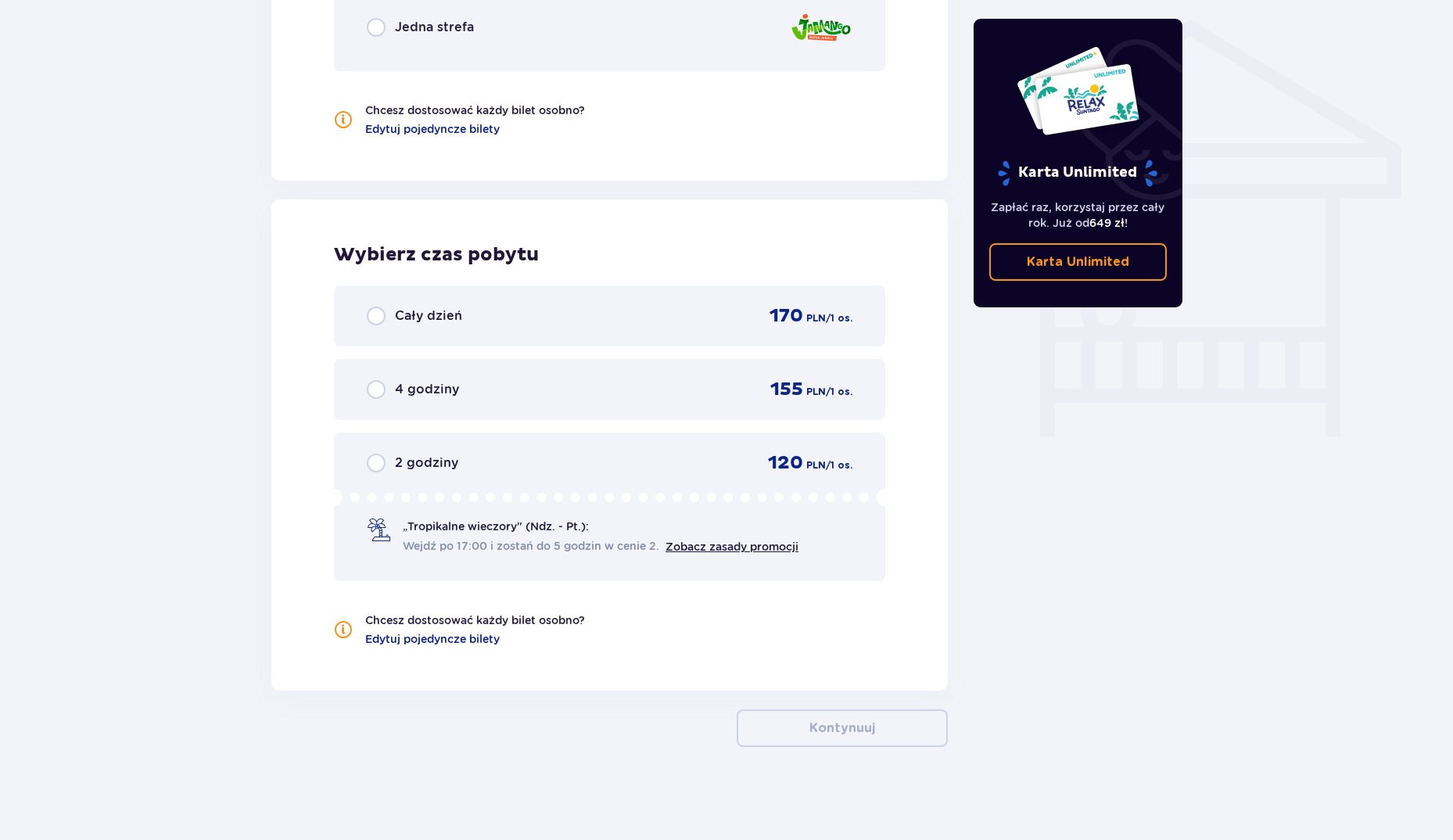
scroll to position [1251, 0]
click at [717, 547] on link "Zobacz zasady promocji" at bounding box center [732, 545] width 133 height 13
click at [384, 528] on span at bounding box center [379, 529] width 23 height 23
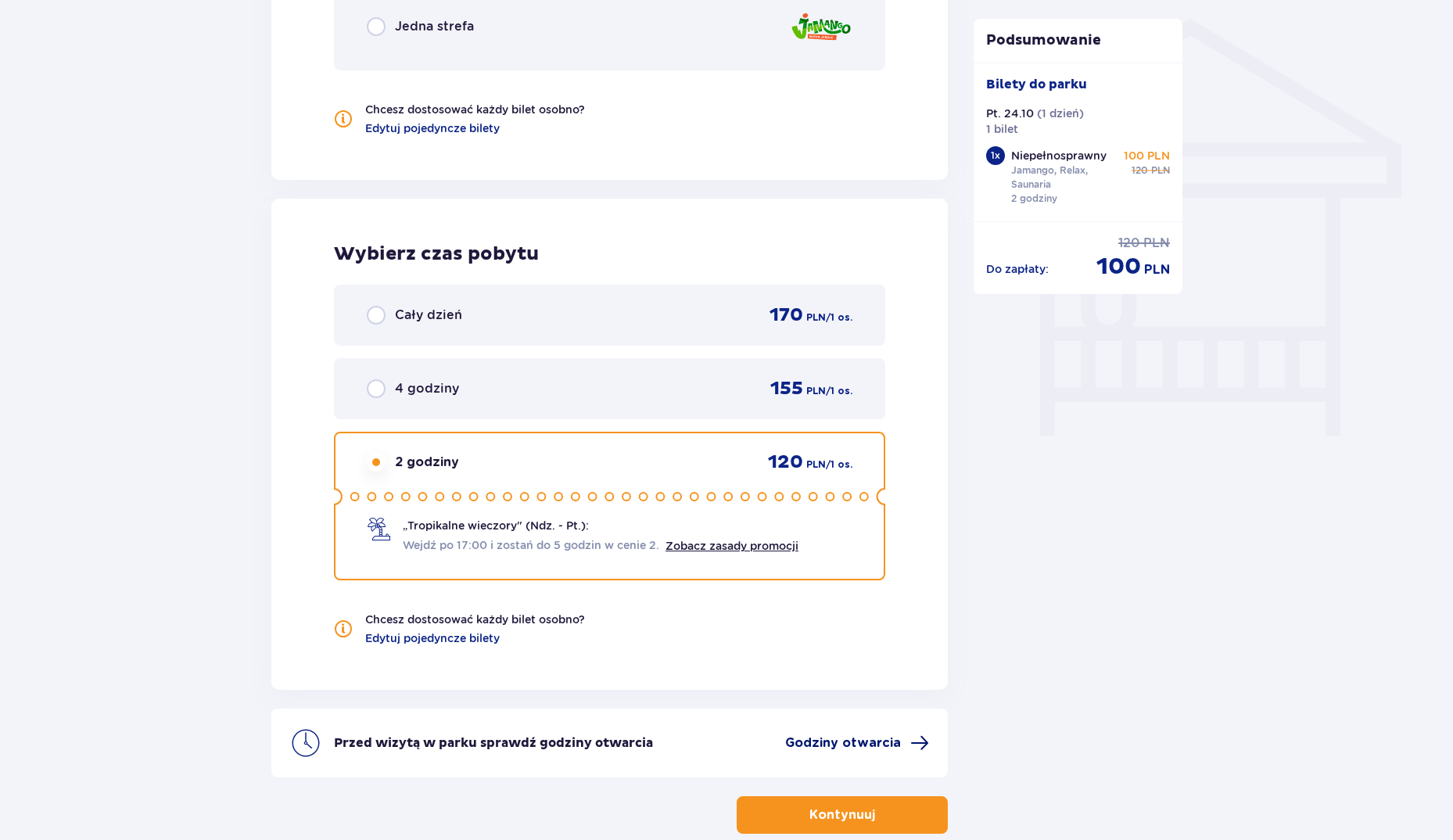
click at [906, 735] on span "Godziny otwarcia" at bounding box center [857, 743] width 144 height 18
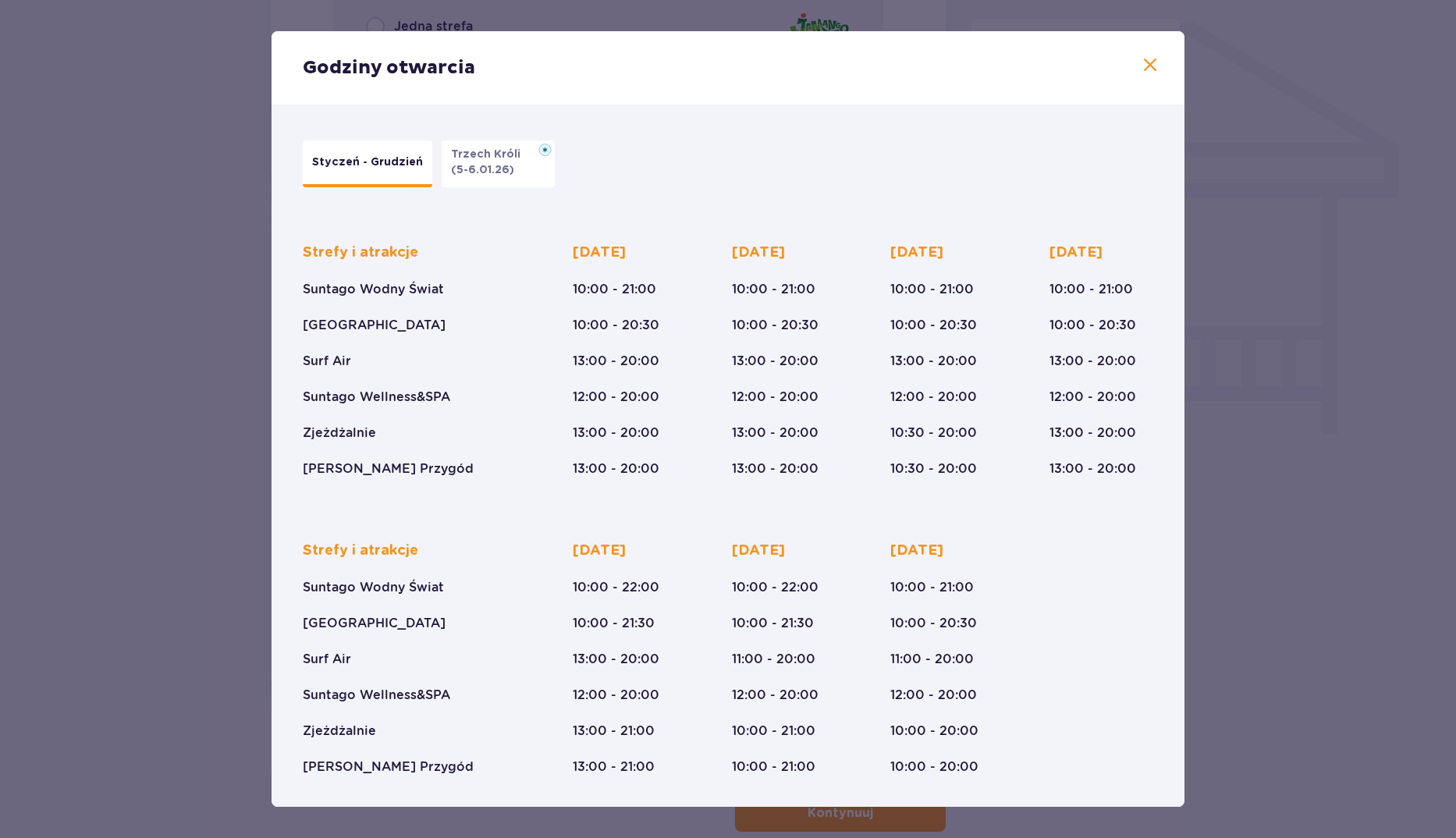
click at [1151, 53] on div "Godziny otwarcia" at bounding box center [728, 68] width 913 height 74
click at [1150, 60] on span at bounding box center [1150, 65] width 18 height 18
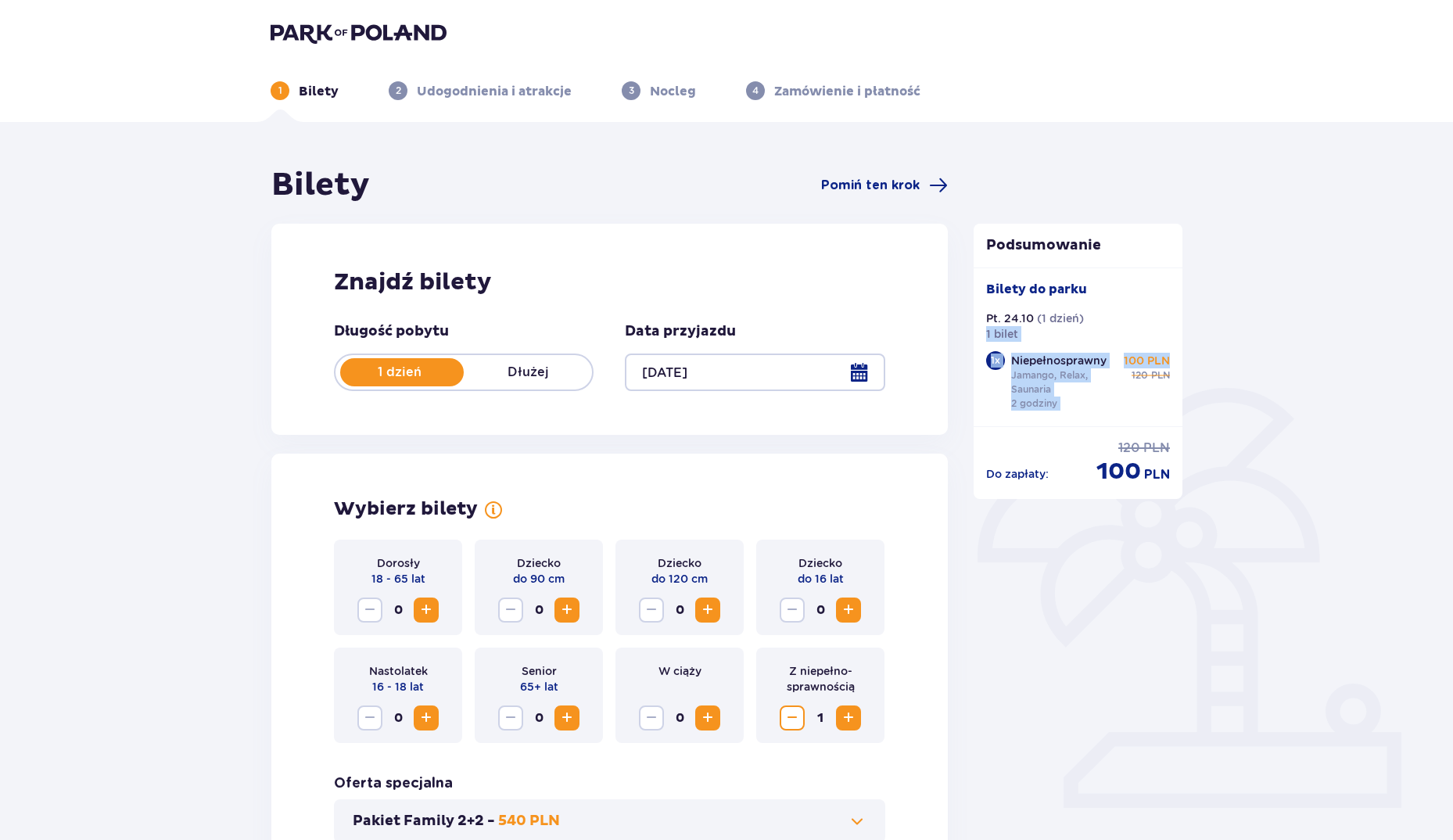
drag, startPoint x: 1452, startPoint y: 317, endPoint x: 1453, endPoint y: 365, distance: 48.0
click at [1453, 365] on html "1 Bilety 2 Udogodnienia i atrakcje 3 Nocleg 4 Zamówienie i płatność Bilety Pomi…" at bounding box center [726, 420] width 1453 height 840
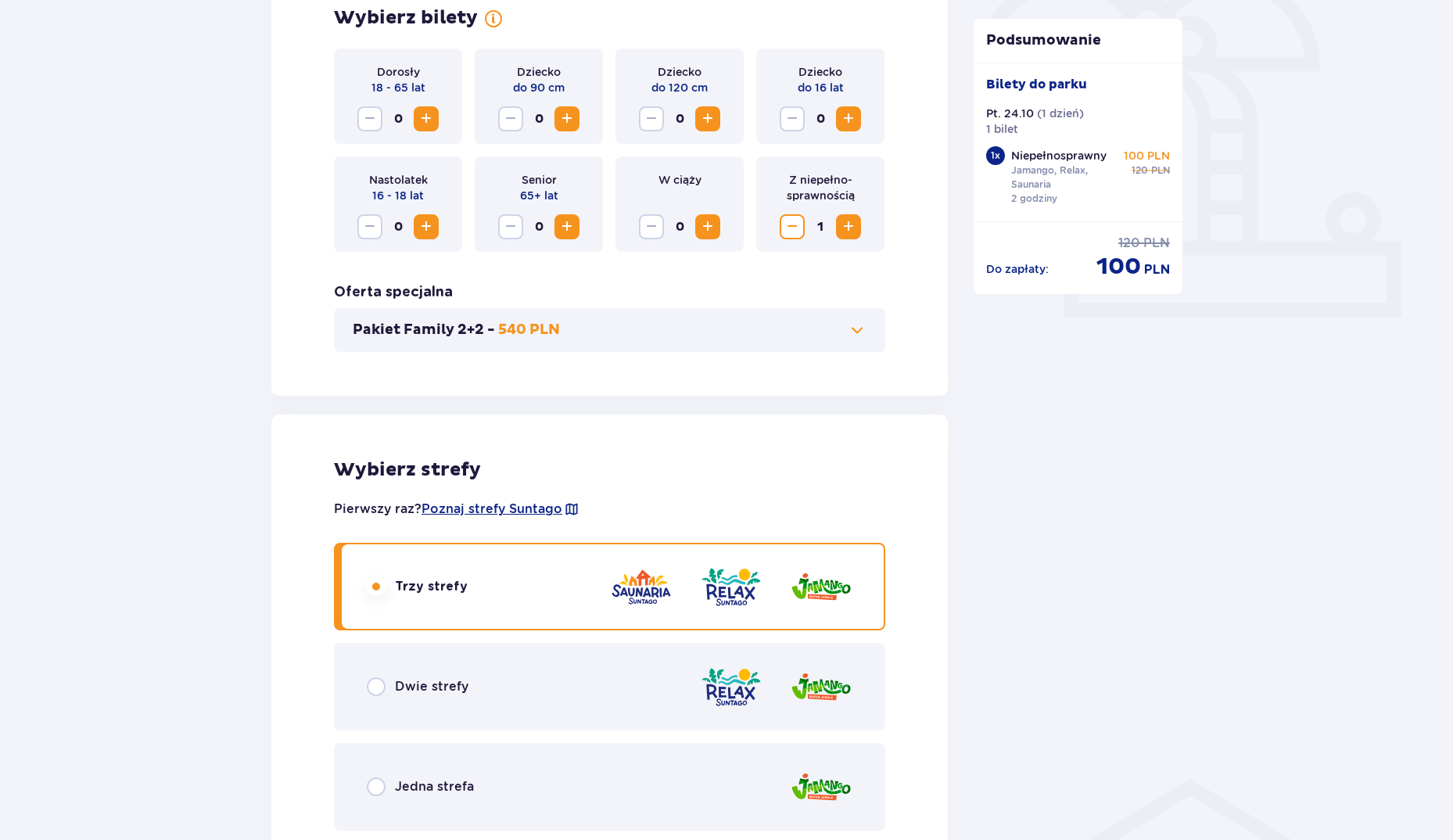
scroll to position [514, 0]
